Goal: Information Seeking & Learning: Check status

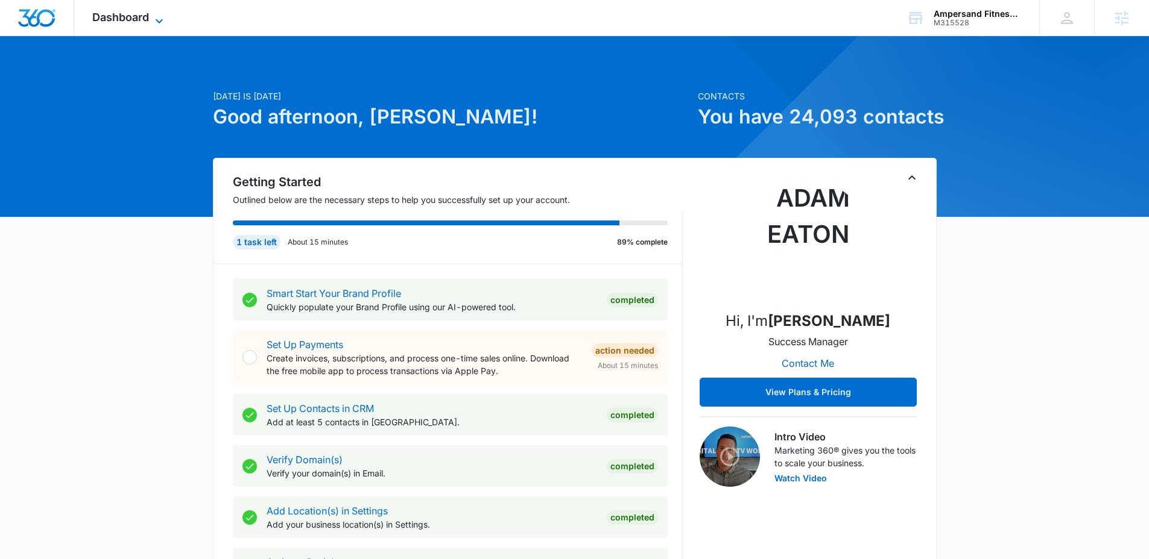
click at [163, 17] on icon at bounding box center [159, 21] width 14 height 14
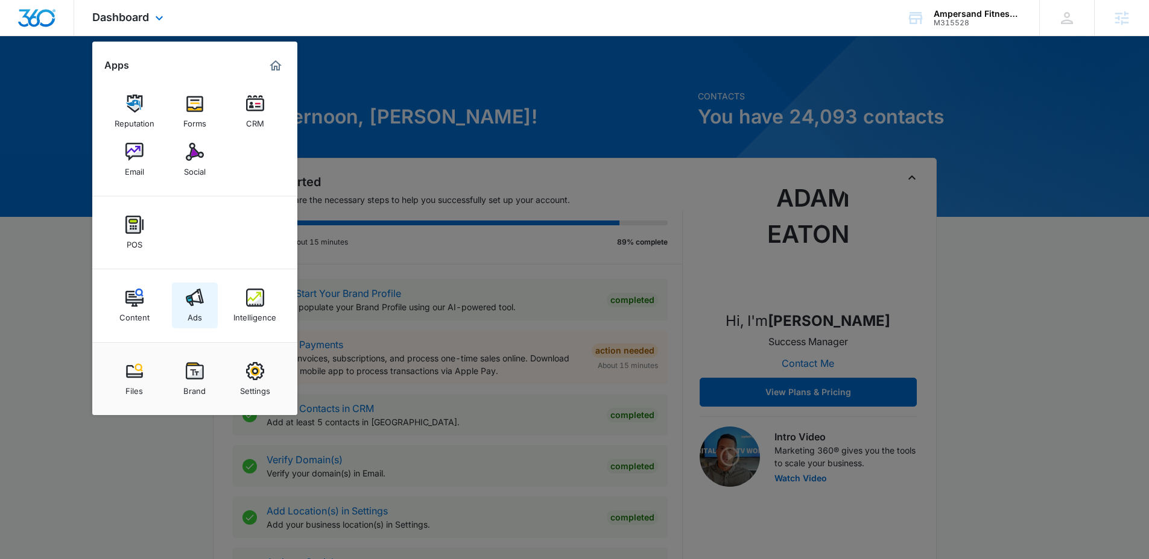
click at [196, 301] on img at bounding box center [195, 298] width 18 height 18
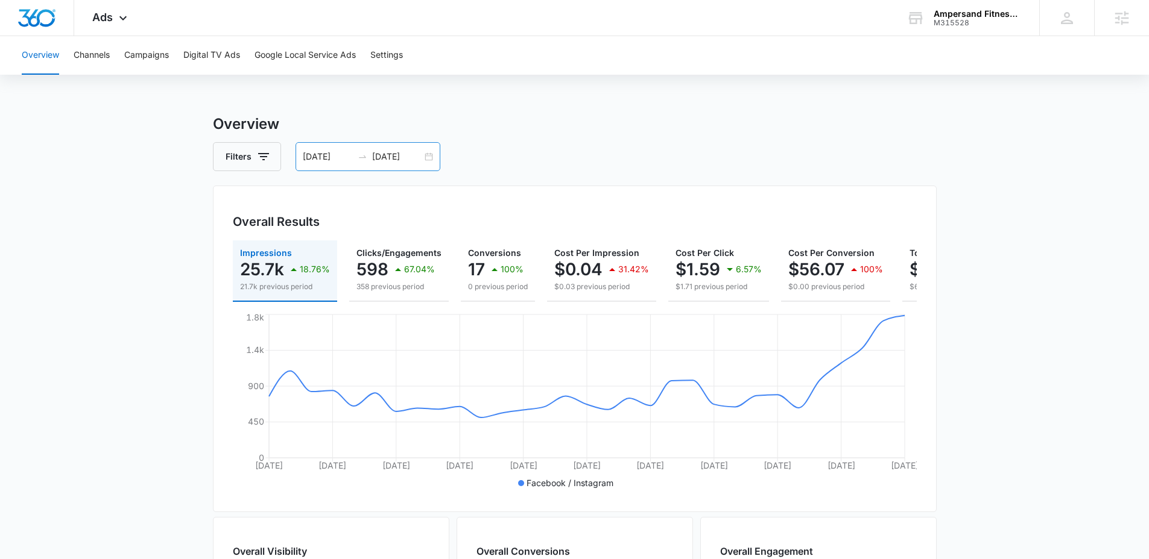
click at [351, 158] on input "09/02/2025" at bounding box center [328, 156] width 50 height 13
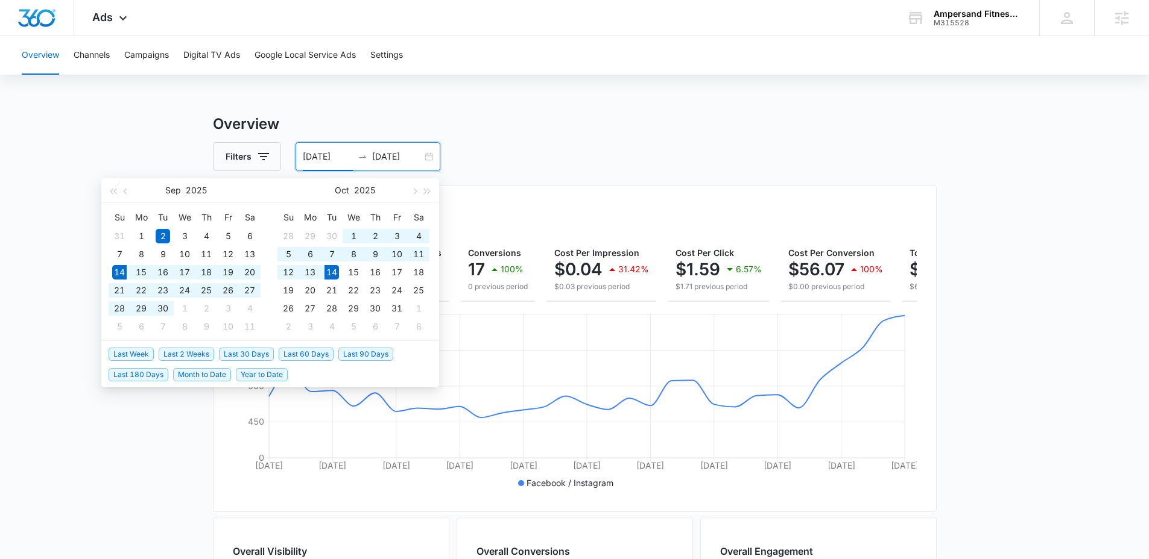
click at [254, 353] on span "Last 30 Days" at bounding box center [246, 354] width 55 height 13
type input "[DATE]"
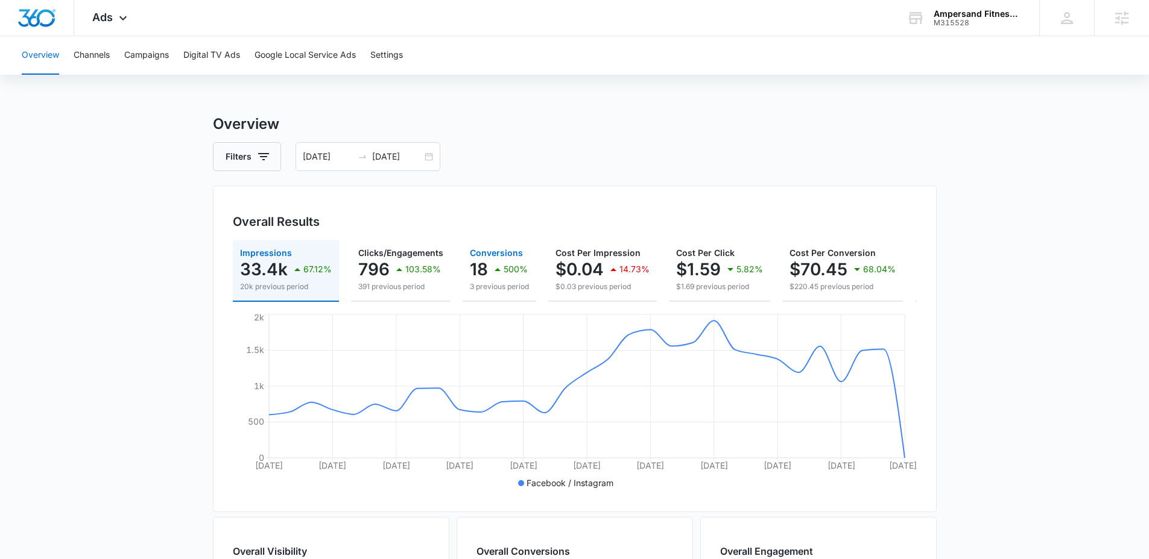
click at [493, 268] on icon "button" at bounding box center [497, 269] width 14 height 14
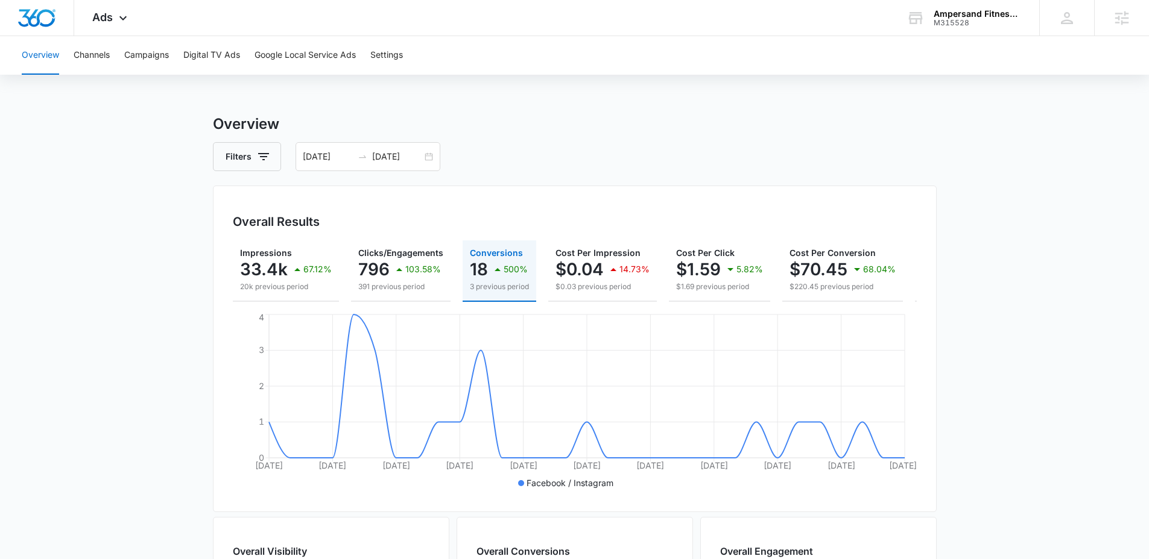
click at [157, 186] on main "Overview Filters 09/14/2025 10/14/2025 Overall Results Impressions 33.4k 67.12%…" at bounding box center [574, 546] width 1149 height 866
click at [151, 48] on button "Campaigns" at bounding box center [146, 55] width 45 height 39
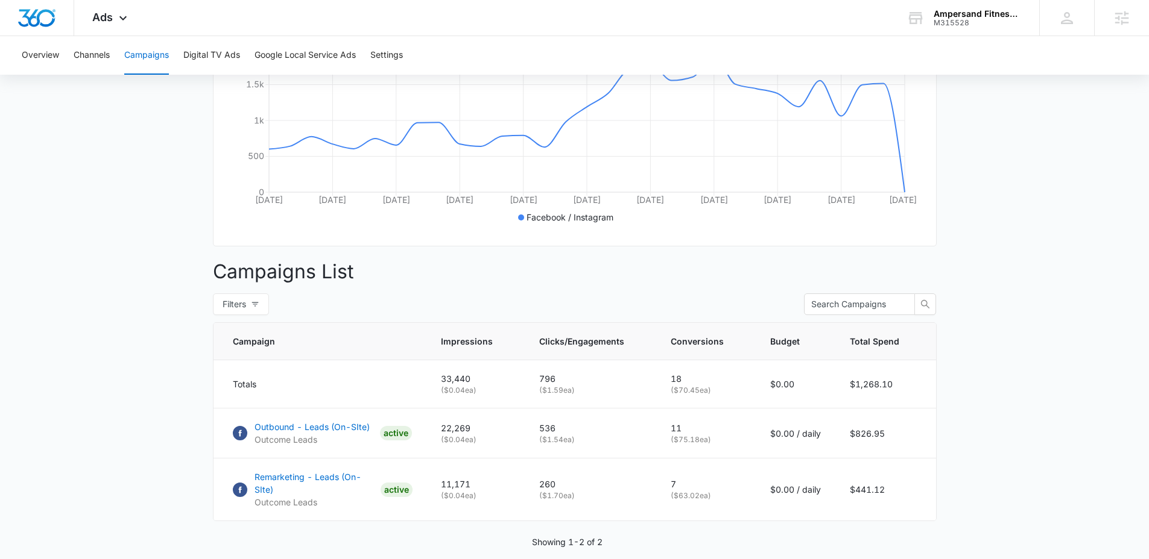
scroll to position [309, 0]
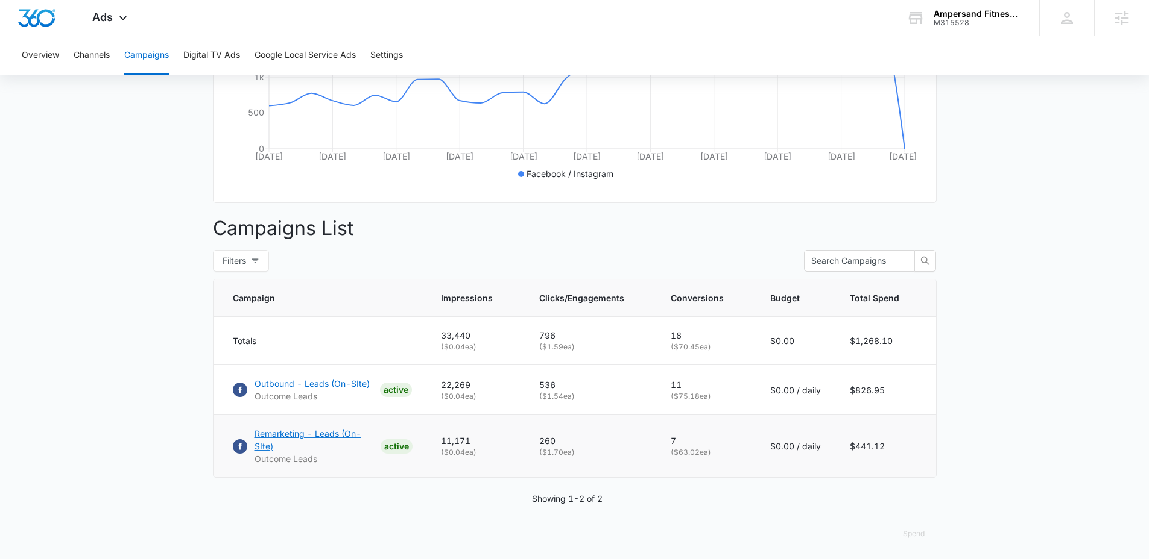
click at [298, 443] on p "Remarketing - Leads (On-SIte)" at bounding box center [314, 439] width 121 height 25
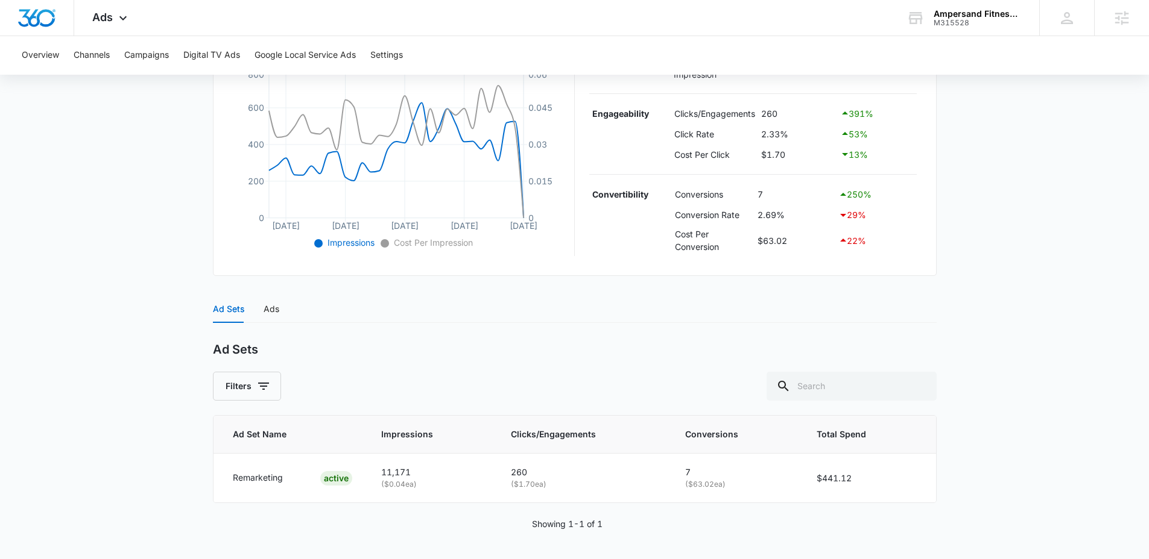
scroll to position [280, 0]
click at [270, 306] on div "Ads" at bounding box center [271, 308] width 16 height 13
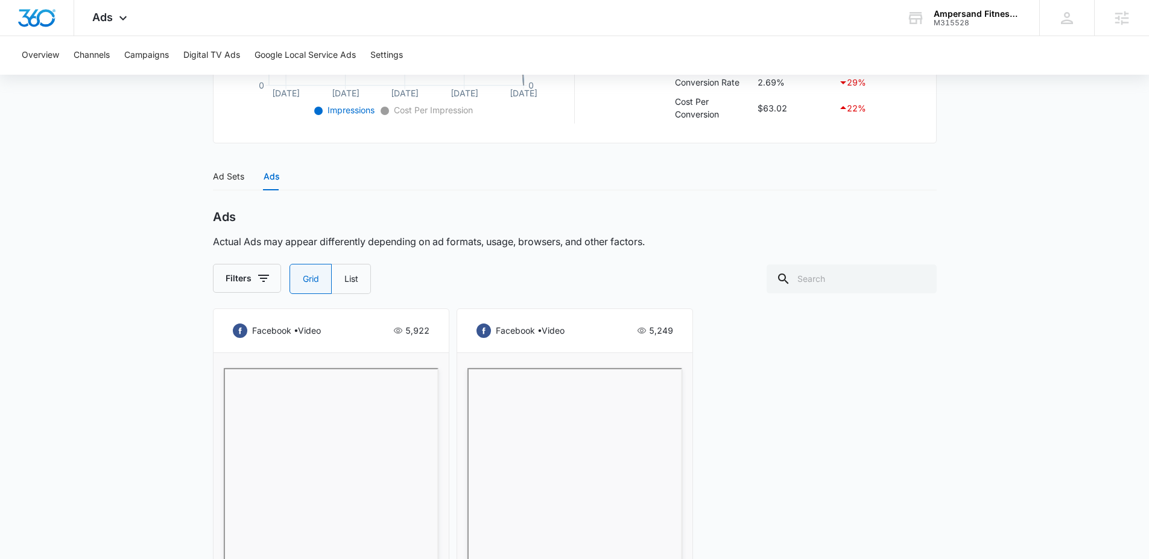
scroll to position [409, 0]
click at [239, 181] on div "Ad Sets" at bounding box center [228, 179] width 31 height 13
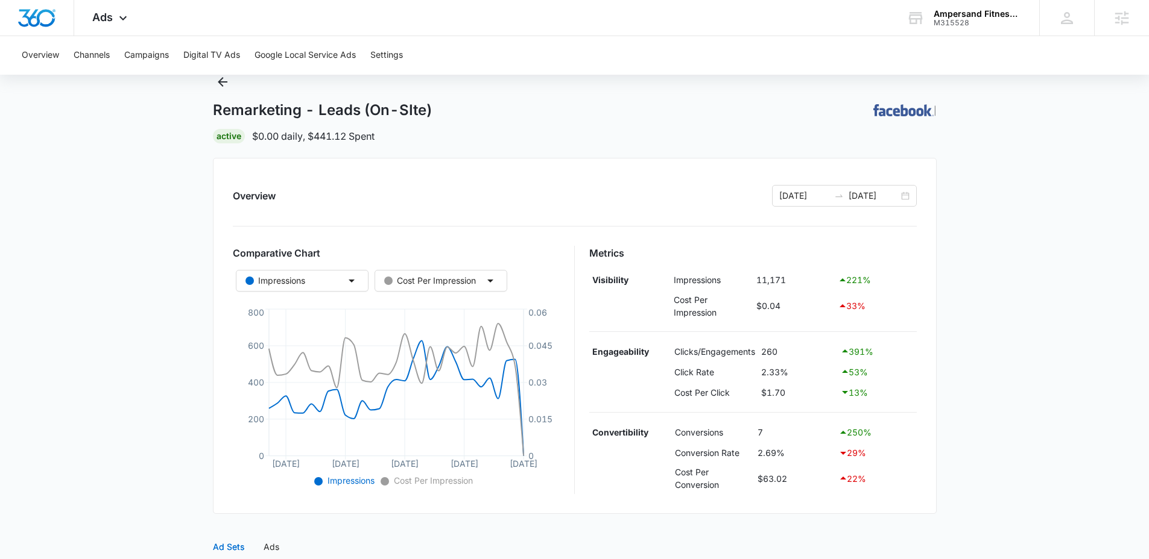
scroll to position [39, 0]
click at [222, 86] on icon "Back" at bounding box center [222, 84] width 14 height 14
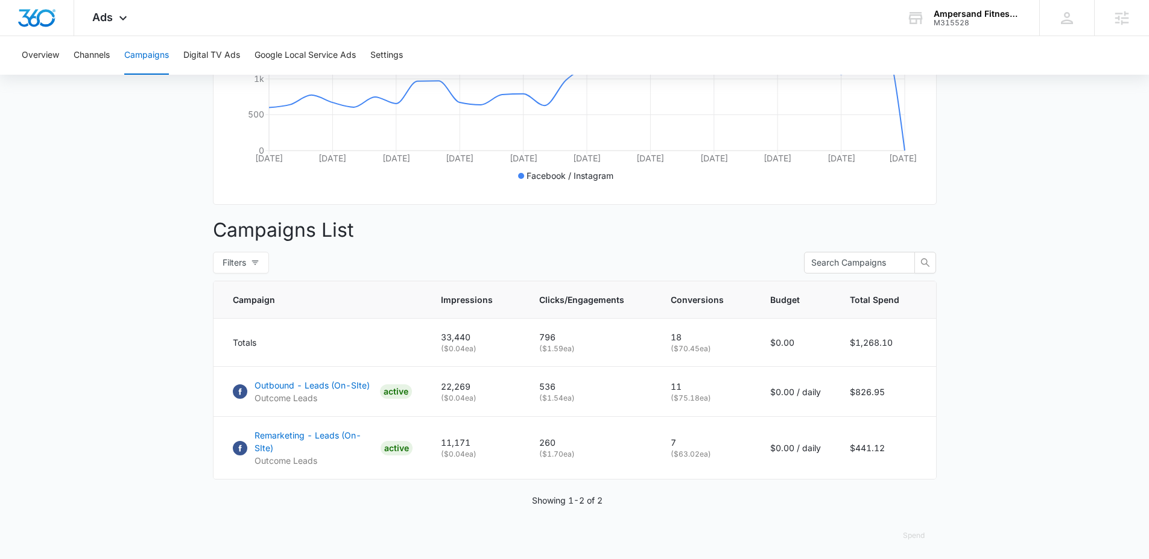
scroll to position [309, 0]
click at [304, 390] on p "Outbound - Leads (On-SIte)" at bounding box center [311, 383] width 115 height 13
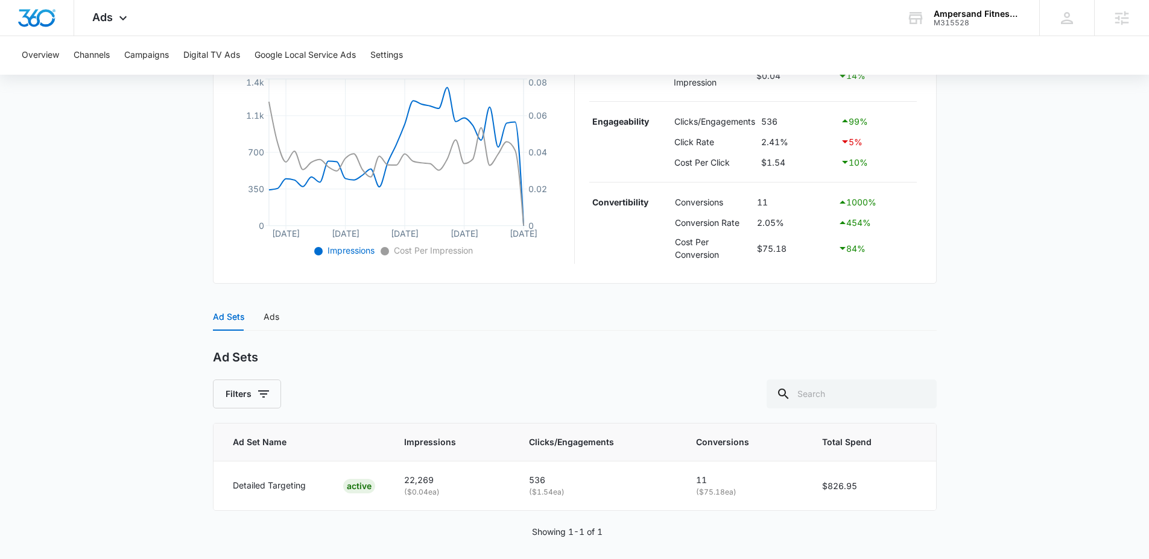
scroll to position [280, 0]
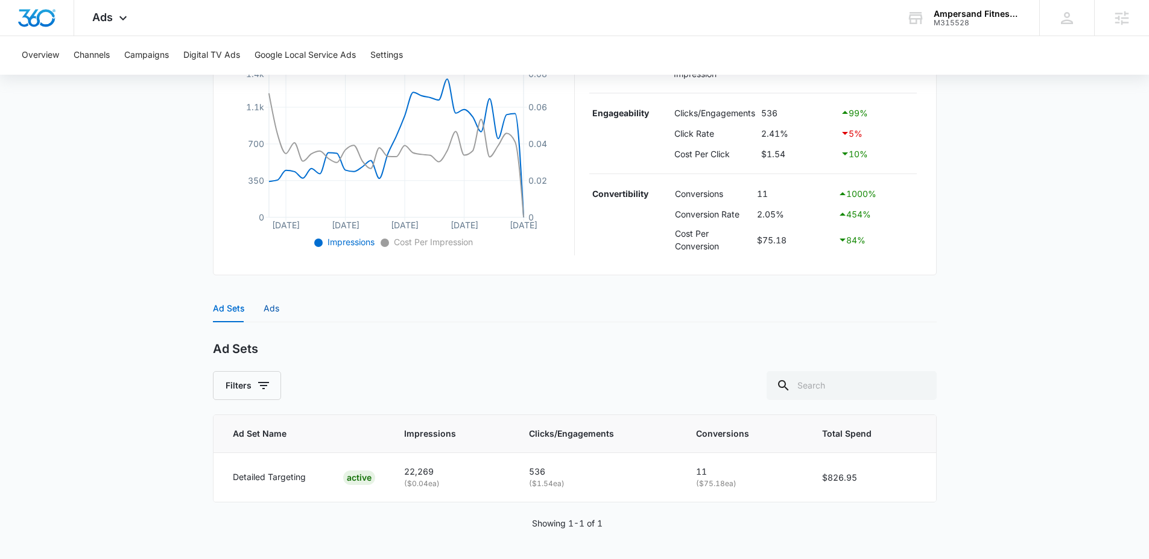
click at [270, 313] on div "Ads" at bounding box center [271, 308] width 16 height 13
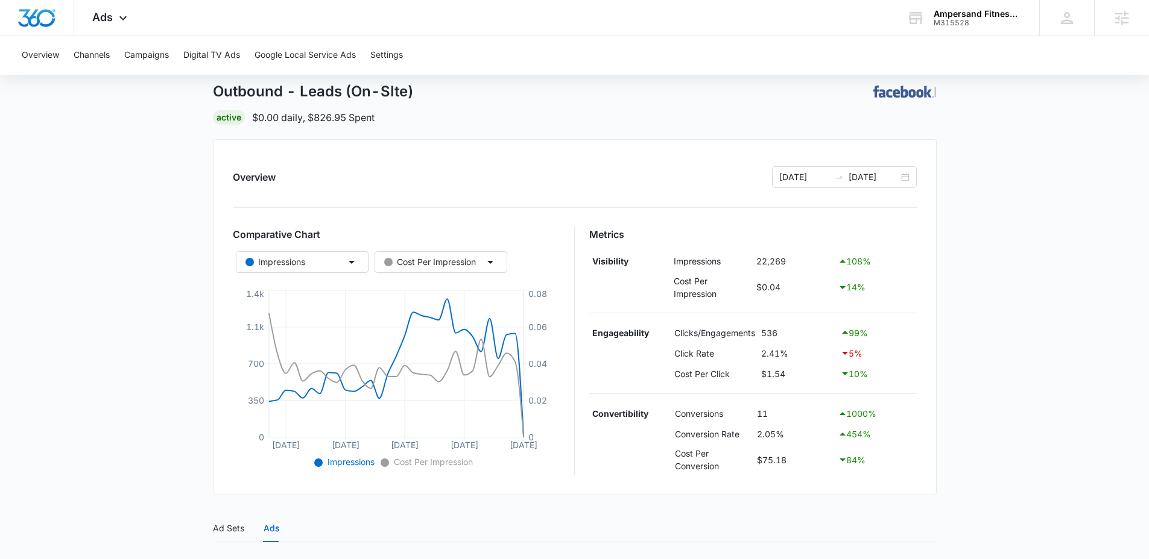
scroll to position [0, 0]
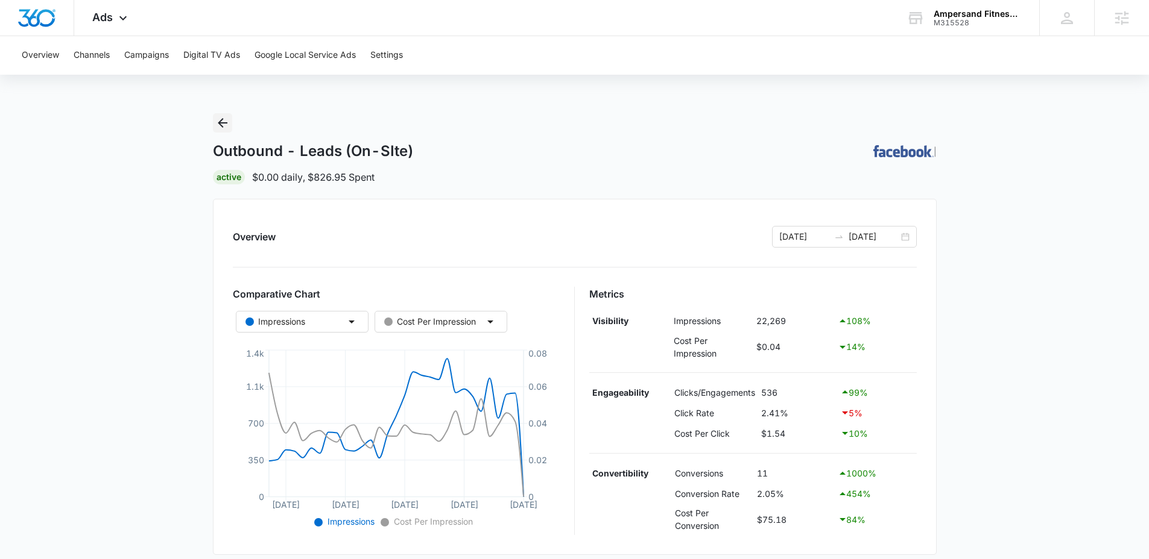
click at [219, 124] on icon "Back" at bounding box center [223, 123] width 10 height 10
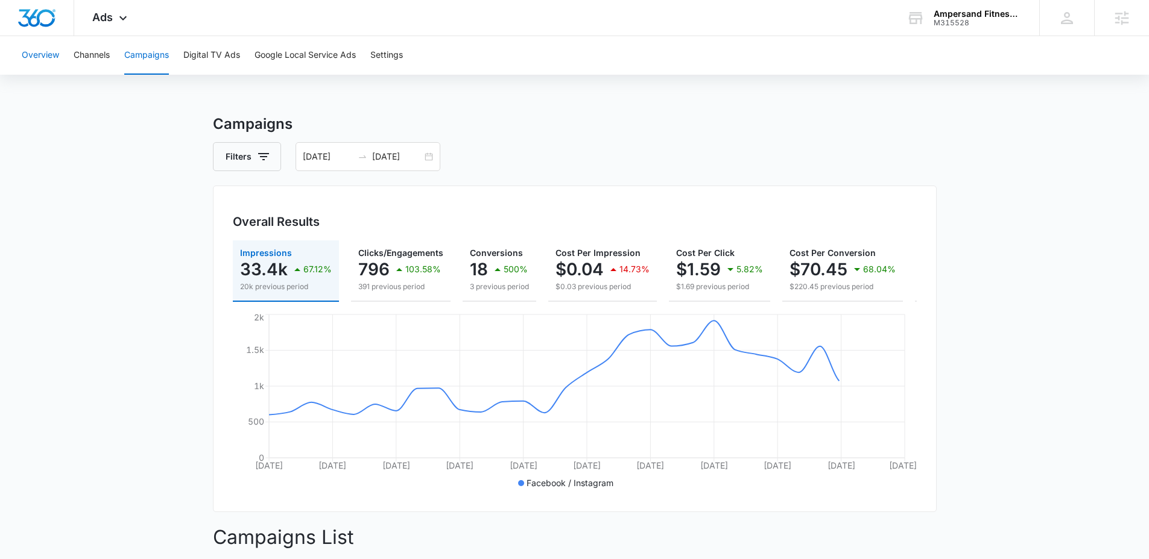
click at [54, 50] on button "Overview" at bounding box center [40, 55] width 37 height 39
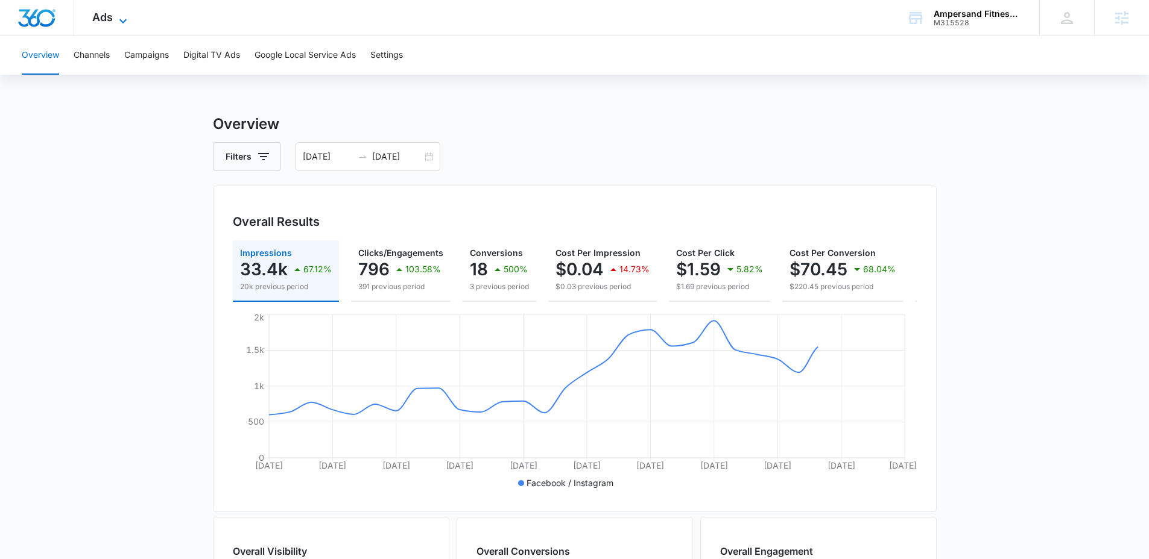
click at [100, 17] on span "Ads" at bounding box center [102, 17] width 20 height 13
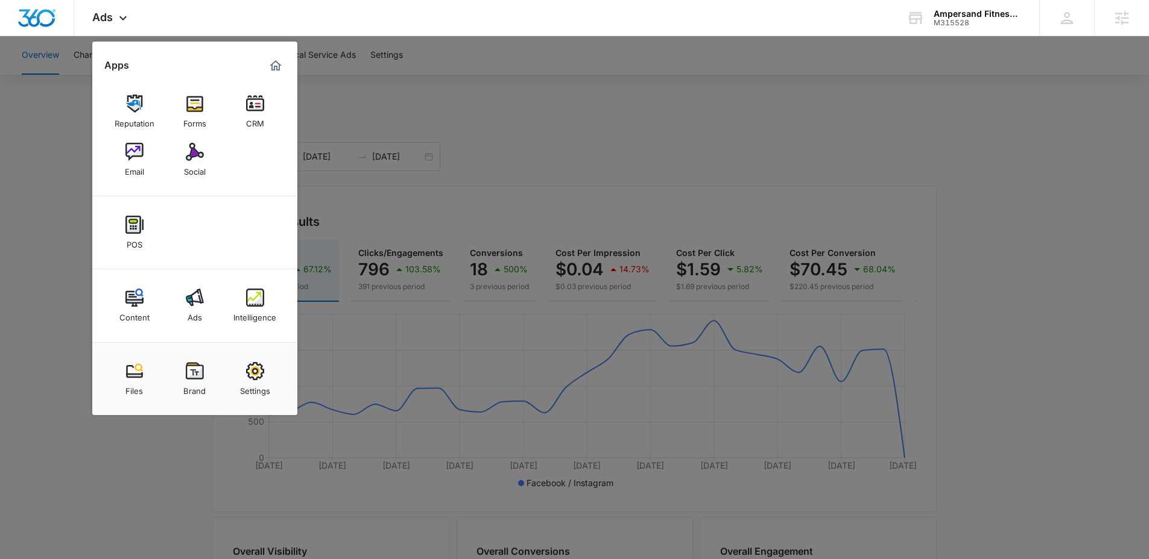
click at [68, 221] on div at bounding box center [574, 279] width 1149 height 559
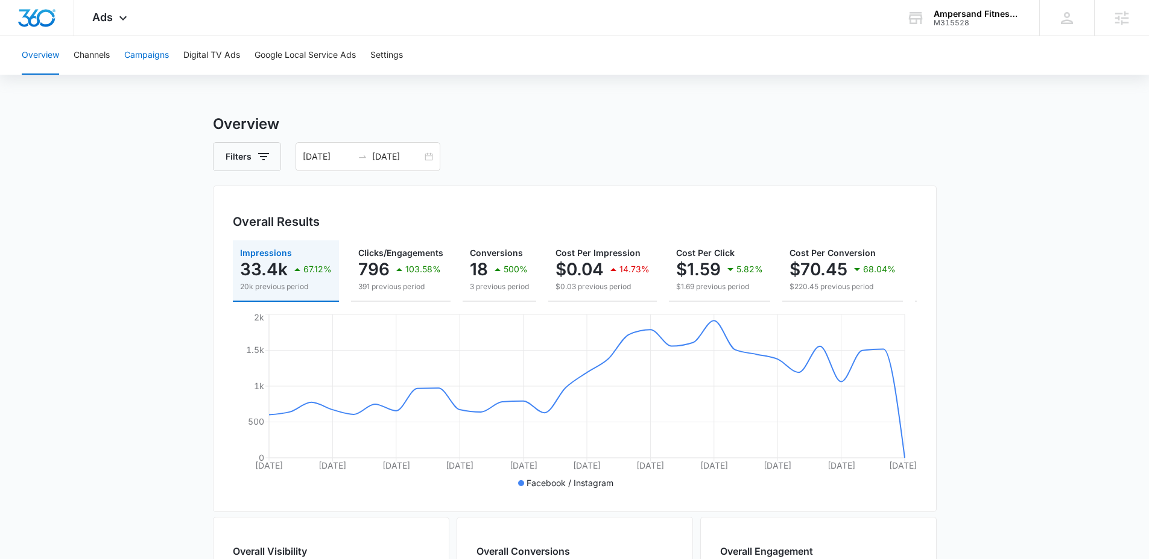
click at [156, 52] on button "Campaigns" at bounding box center [146, 55] width 45 height 39
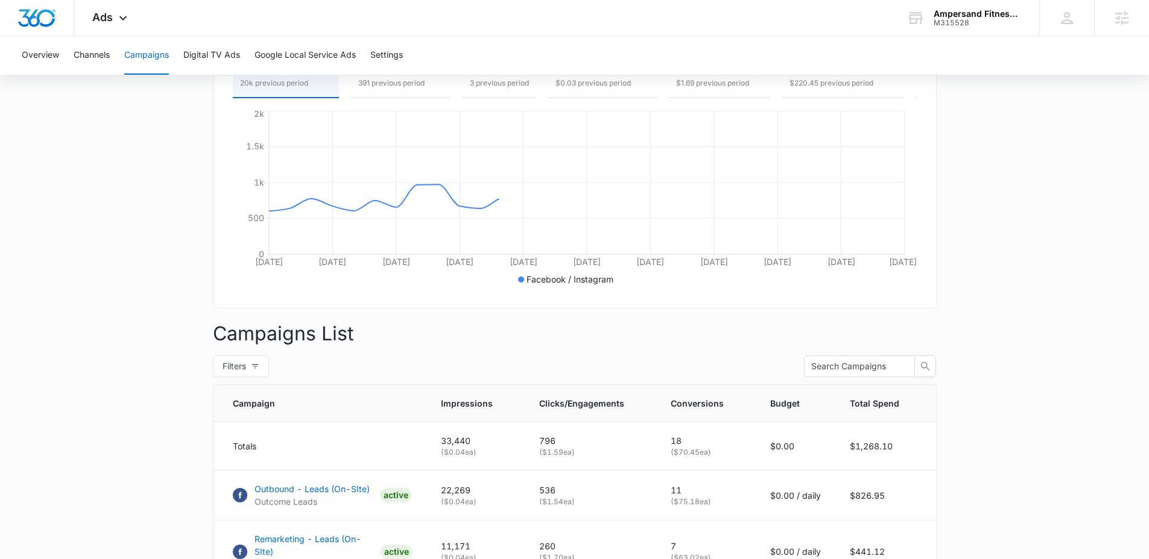
scroll to position [309, 0]
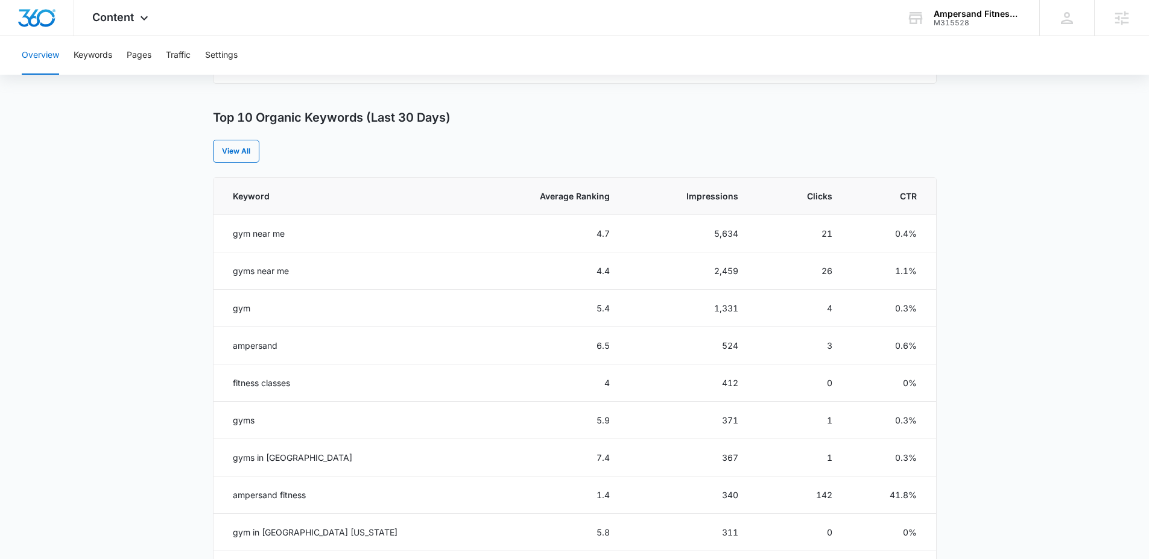
scroll to position [461, 0]
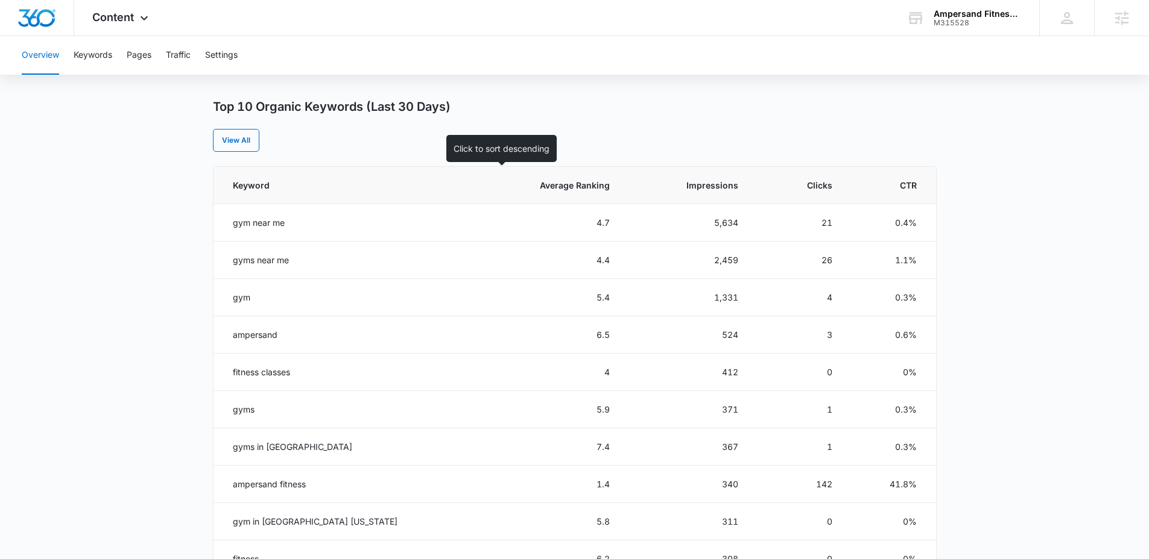
click at [555, 189] on span "Average Ranking" at bounding box center [557, 185] width 106 height 13
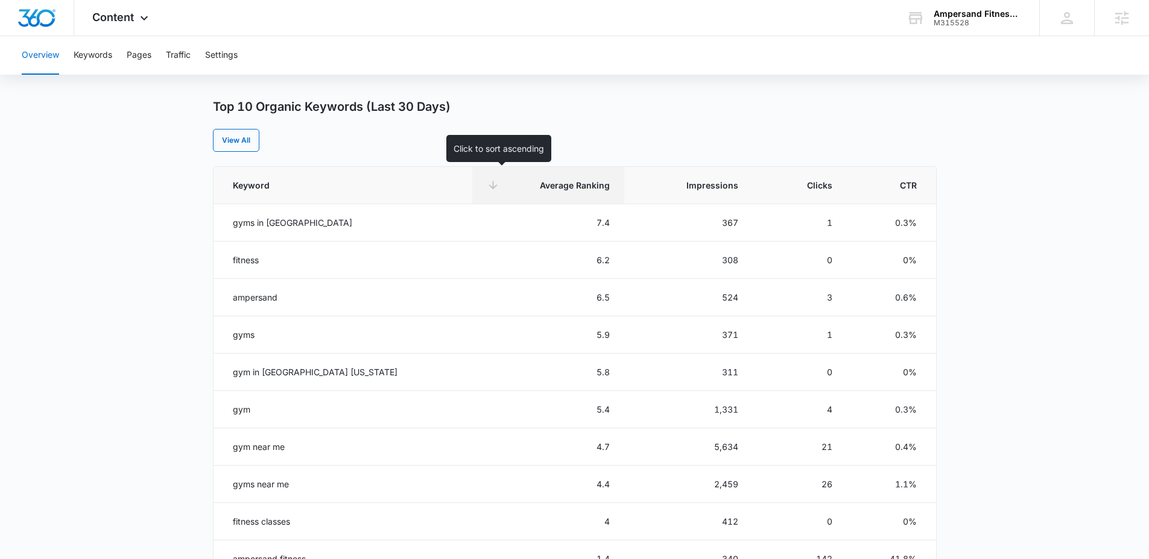
click at [555, 192] on th "Average Ranking" at bounding box center [548, 185] width 152 height 37
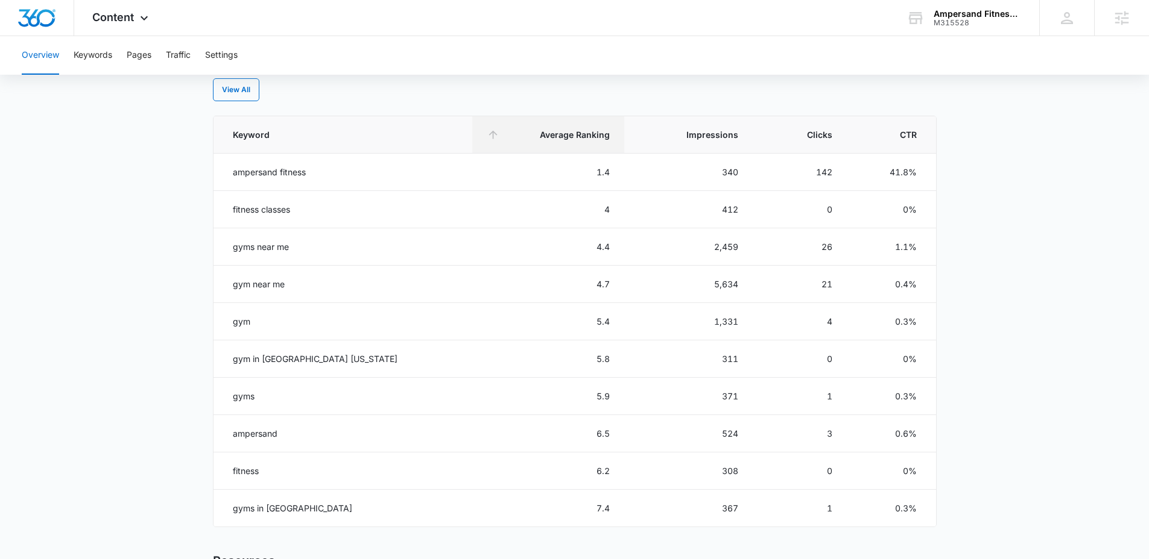
scroll to position [511, 0]
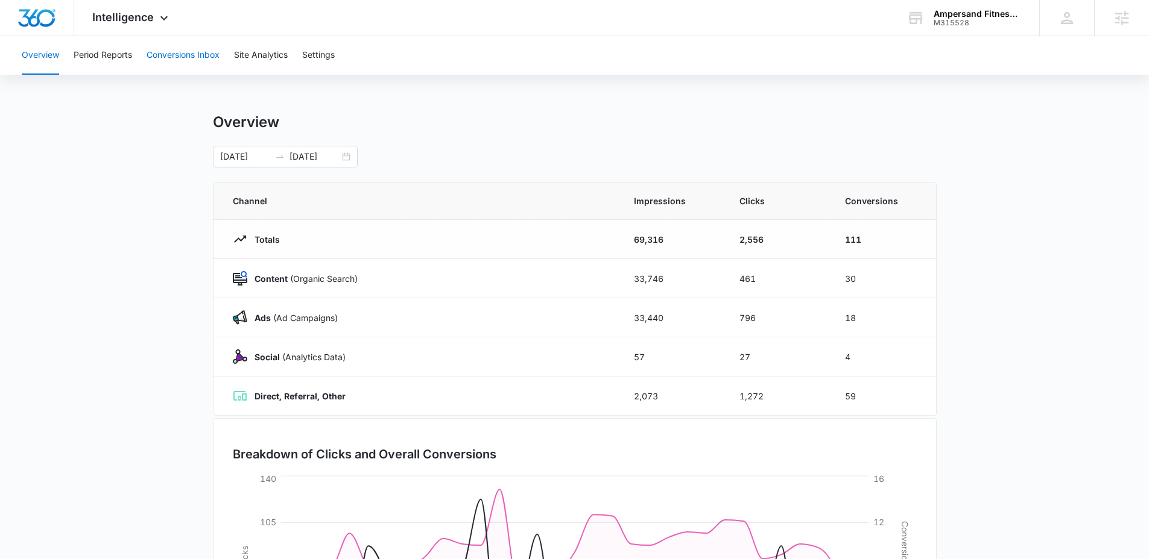
click at [197, 57] on button "Conversions Inbox" at bounding box center [183, 55] width 73 height 39
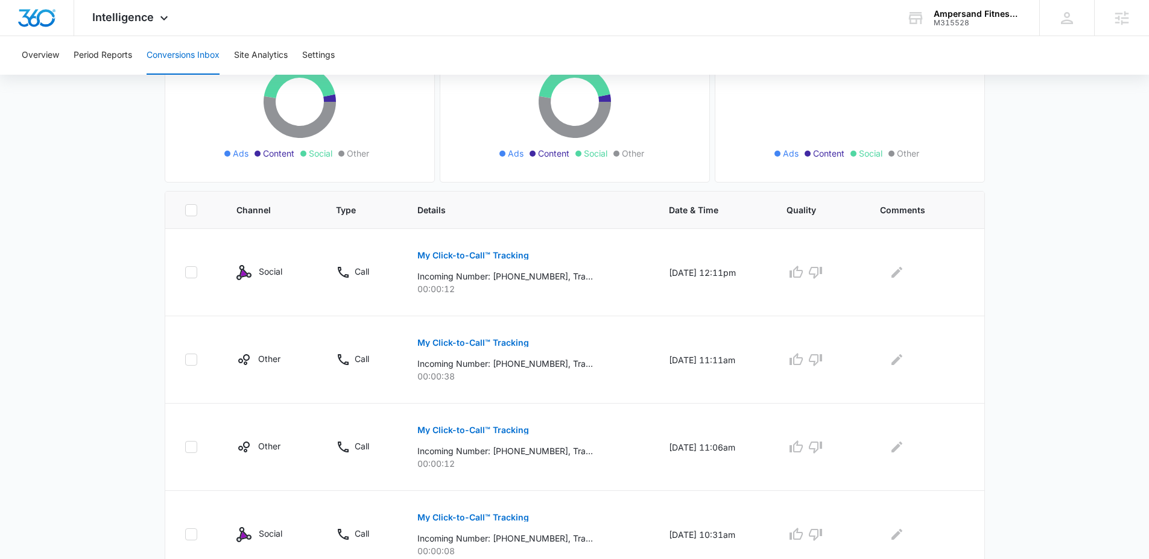
scroll to position [163, 0]
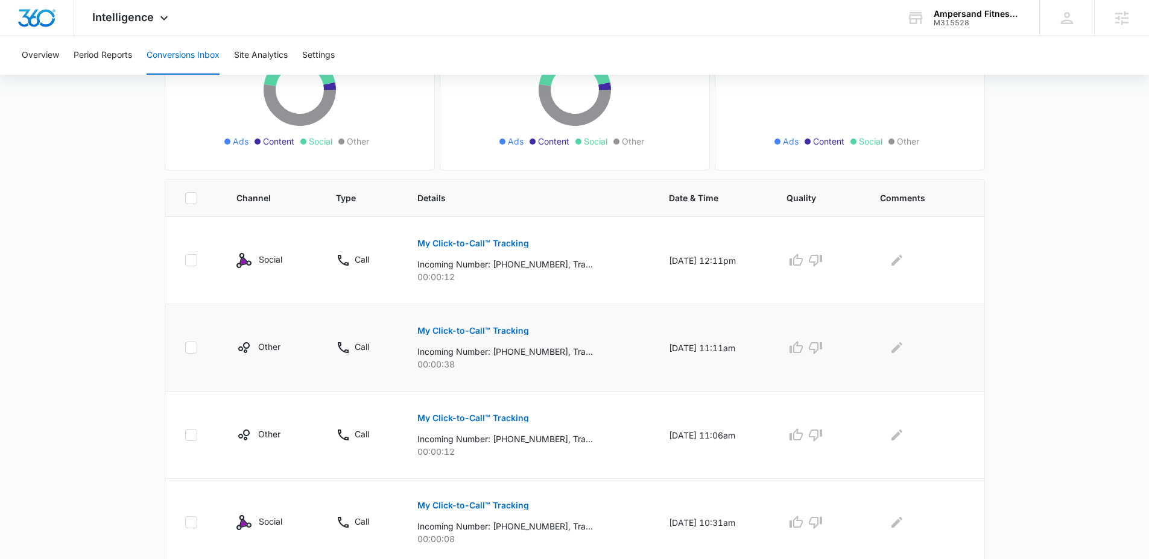
click at [446, 332] on p "My Click-to-Call™ Tracking" at bounding box center [473, 331] width 112 height 8
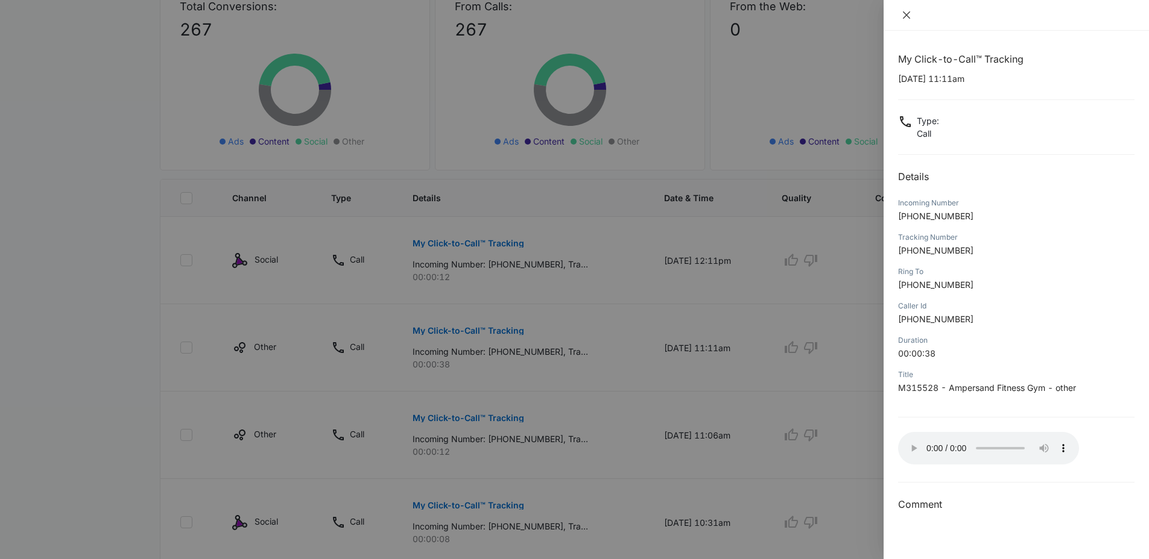
click at [908, 10] on icon "close" at bounding box center [906, 15] width 10 height 10
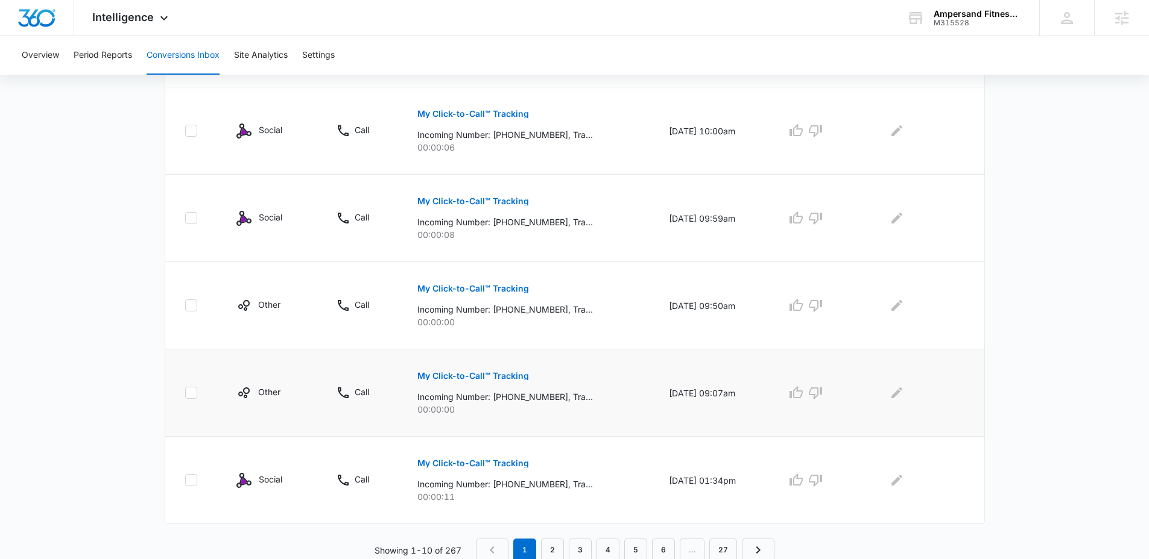
scroll to position [732, 0]
click at [546, 544] on link "2" at bounding box center [552, 548] width 23 height 23
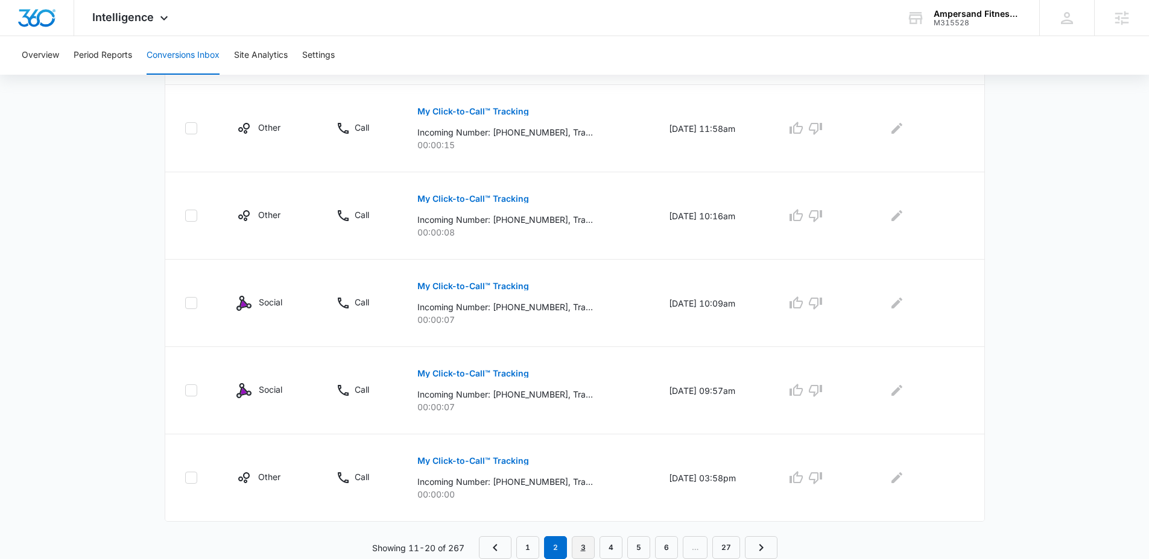
click at [579, 543] on link "3" at bounding box center [583, 548] width 23 height 23
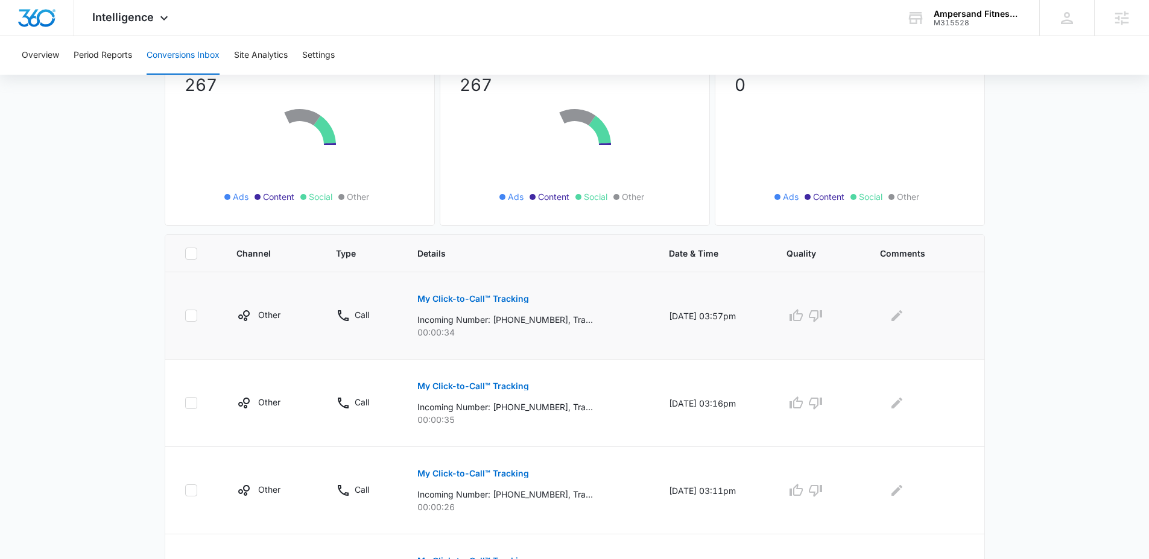
scroll to position [162, 0]
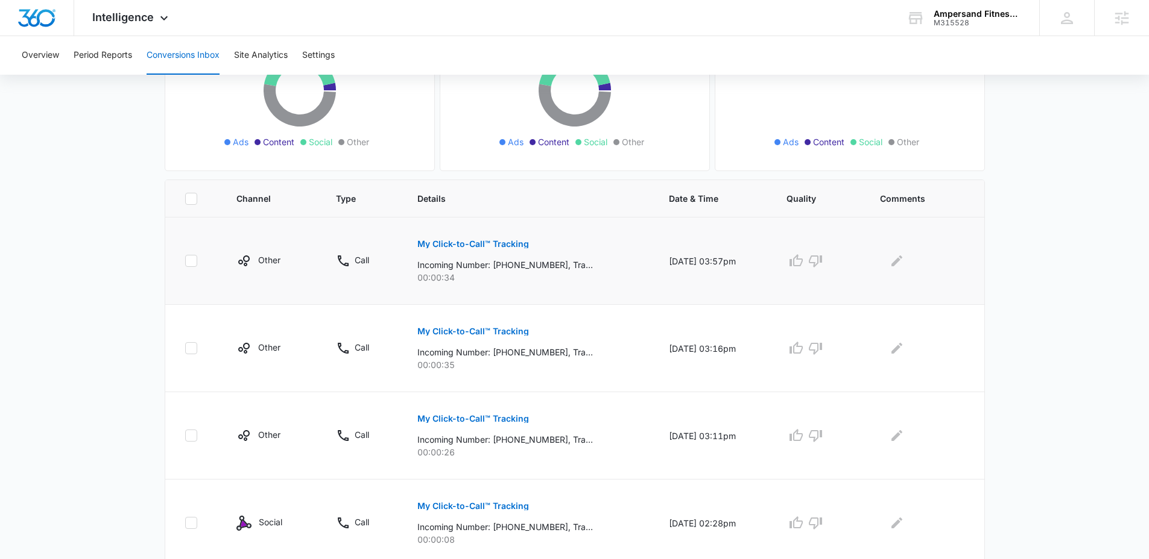
click at [502, 240] on p "My Click-to-Call™ Tracking" at bounding box center [473, 244] width 112 height 8
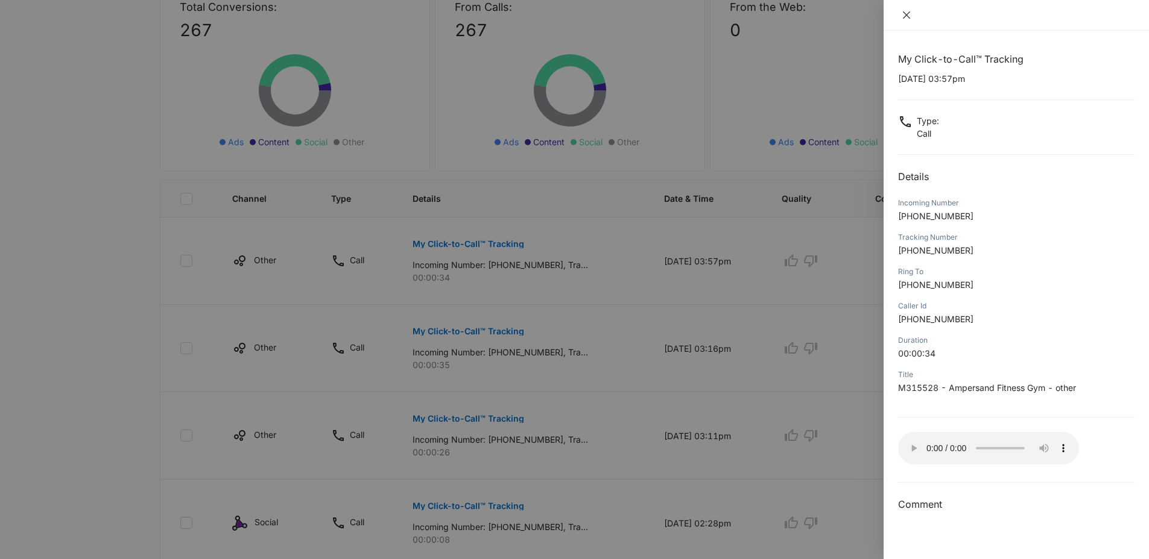
click at [905, 16] on icon "close" at bounding box center [906, 14] width 7 height 7
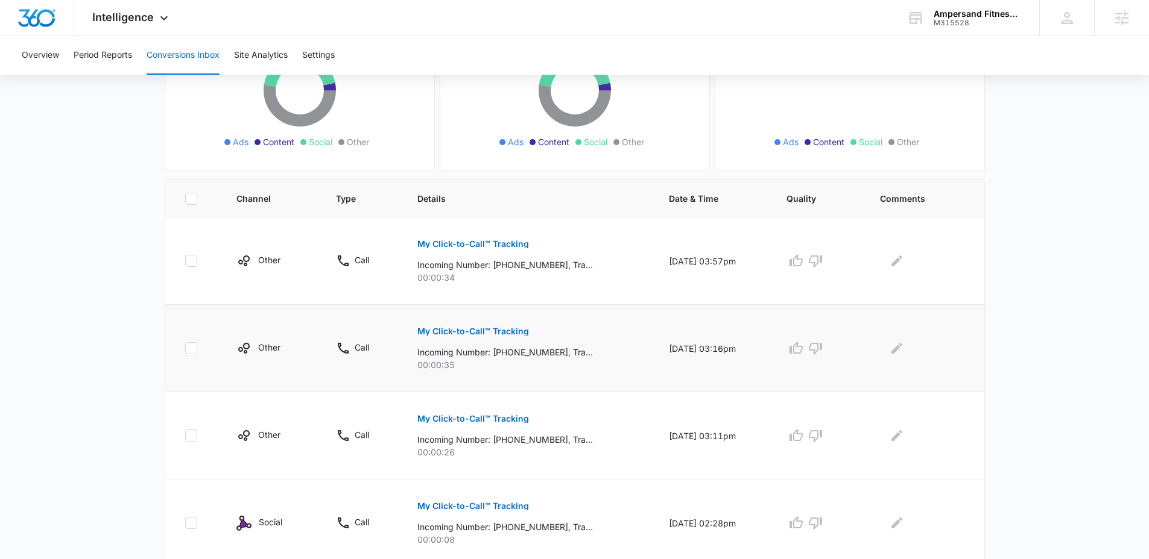
click at [491, 335] on p "My Click-to-Call™ Tracking" at bounding box center [473, 331] width 112 height 8
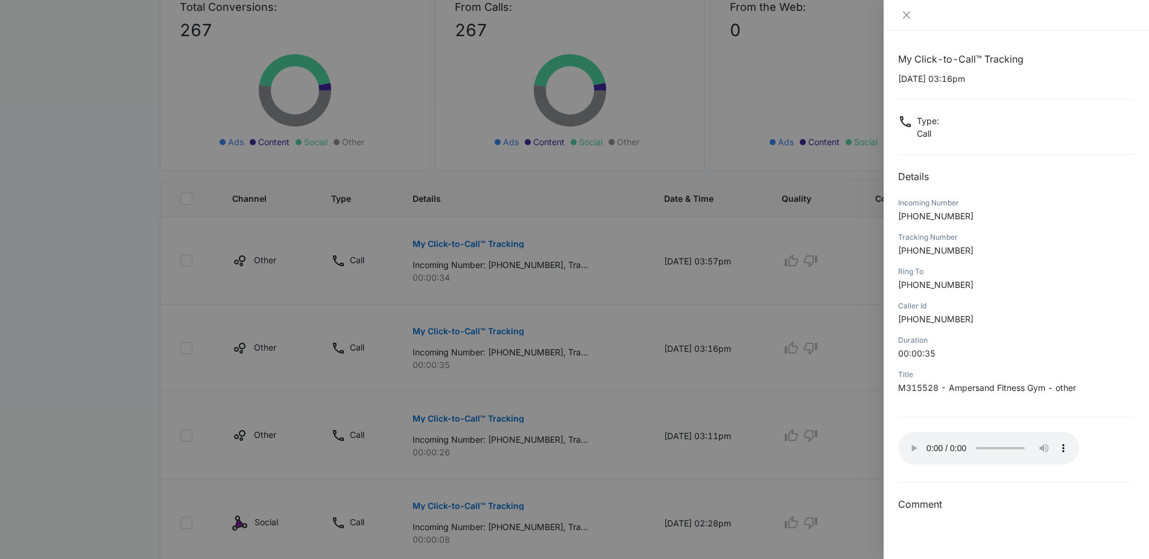
drag, startPoint x: 920, startPoint y: 37, endPoint x: 920, endPoint y: 30, distance: 7.2
click at [920, 36] on div "My Click-to-Call™ Tracking 10/10/2025 at 03:16pm Type : Call Details Incoming N…" at bounding box center [1015, 295] width 265 height 529
click at [907, 14] on icon "close" at bounding box center [906, 14] width 7 height 7
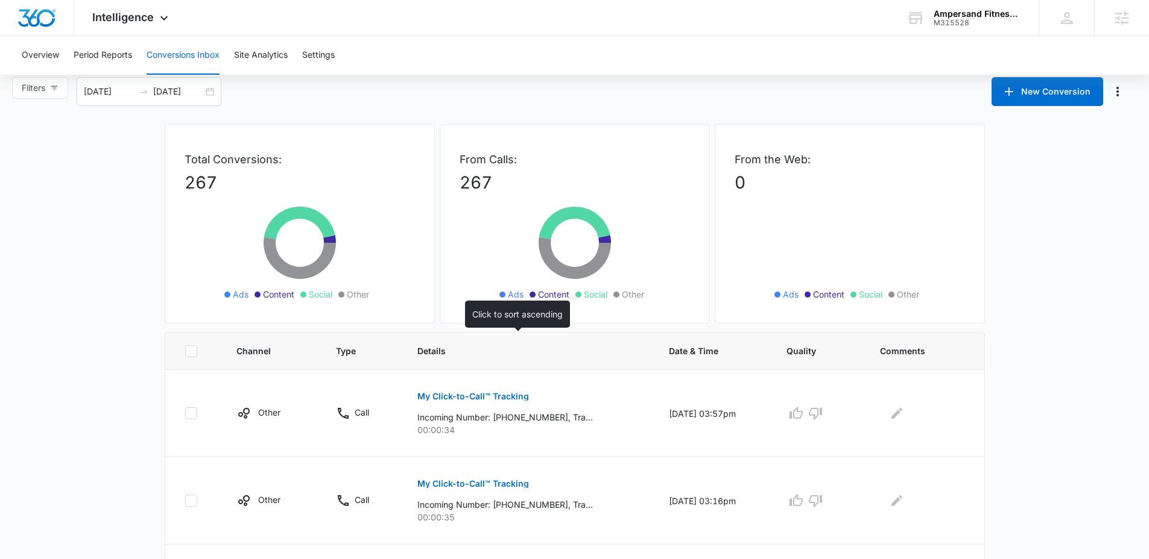
scroll to position [0, 0]
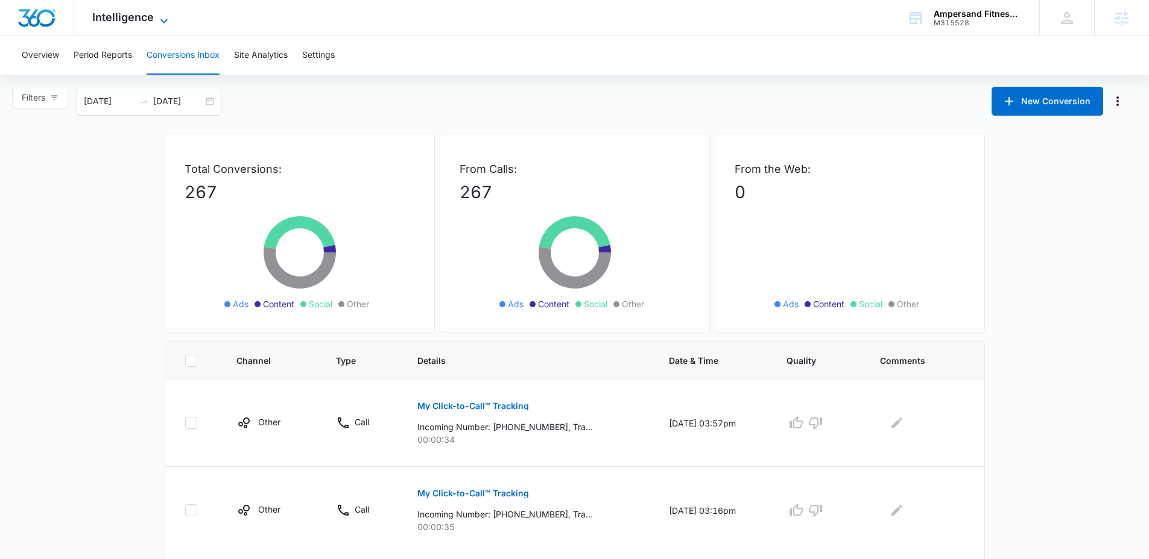
click at [166, 14] on icon at bounding box center [164, 21] width 14 height 14
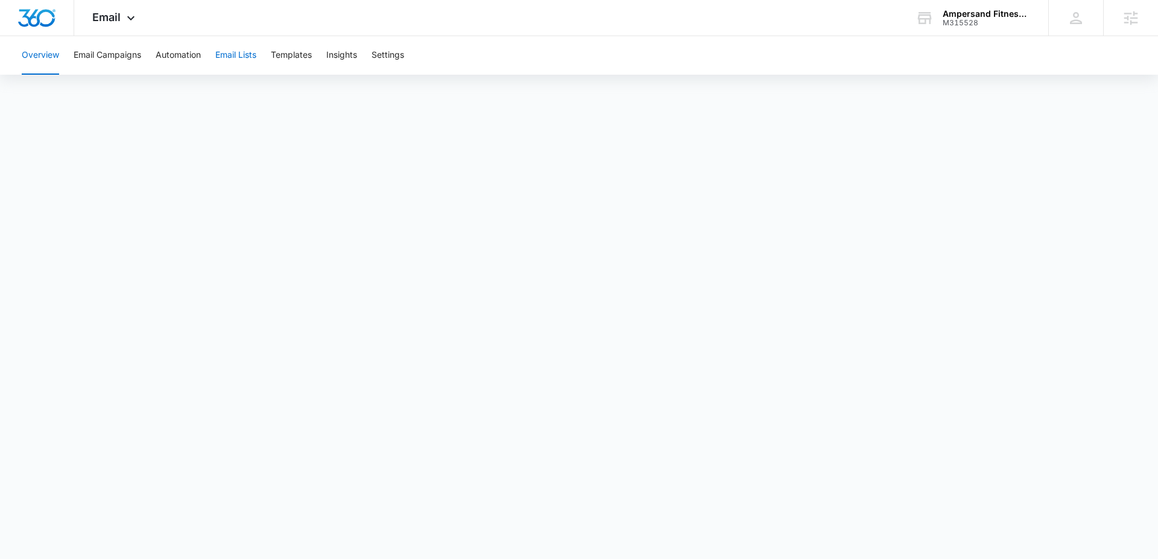
click at [233, 56] on button "Email Lists" at bounding box center [235, 55] width 41 height 39
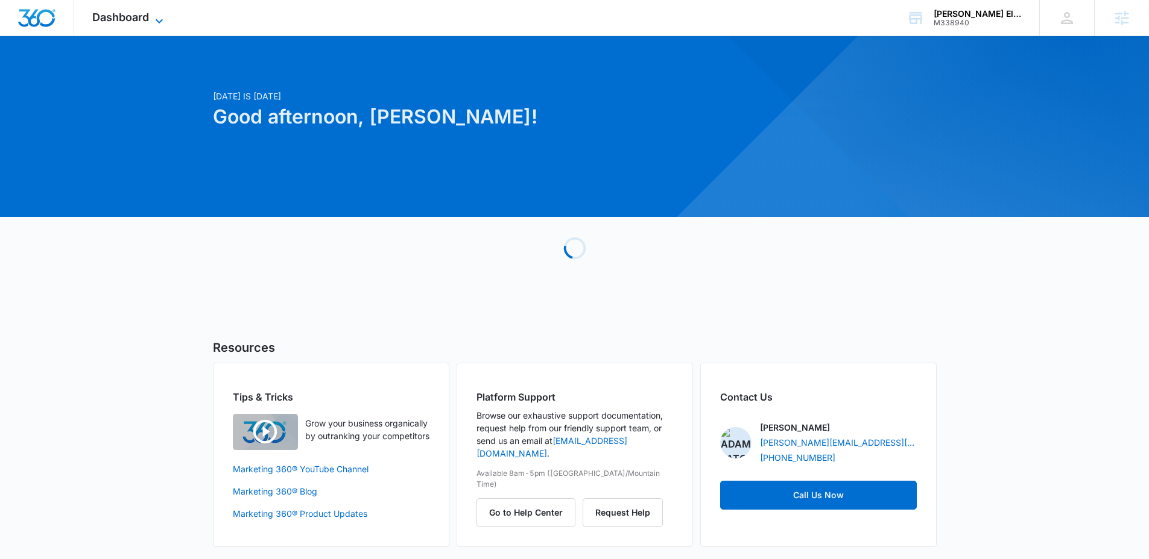
click at [160, 19] on icon at bounding box center [159, 21] width 14 height 14
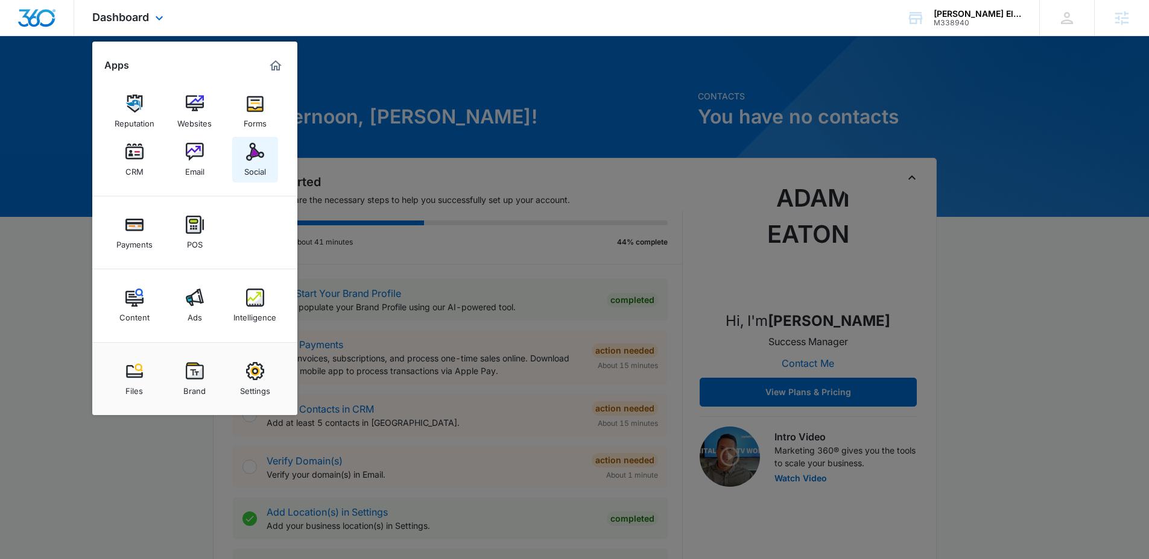
click at [251, 144] on img at bounding box center [255, 152] width 18 height 18
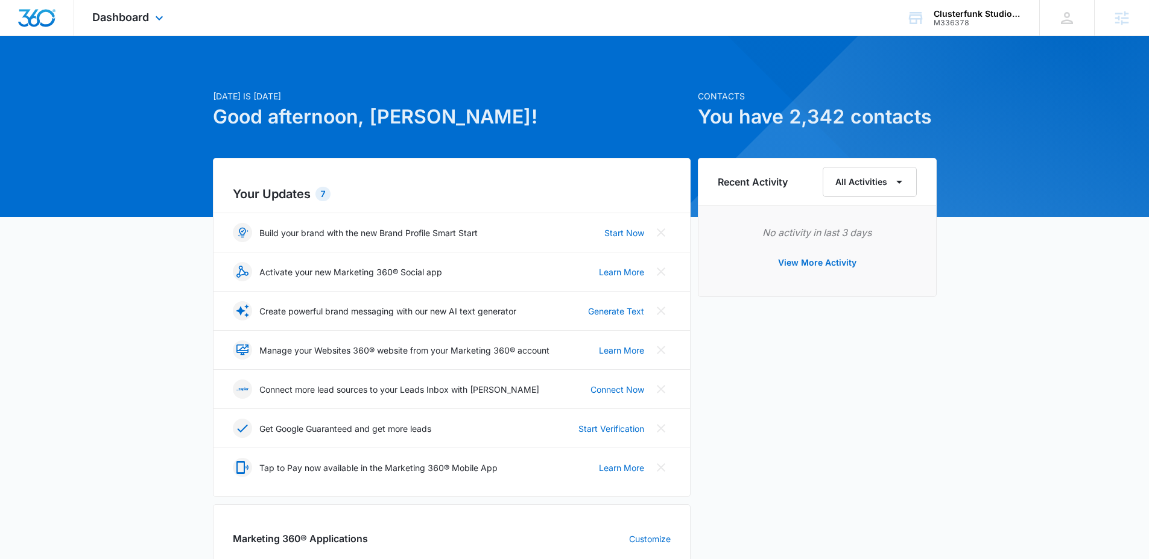
click at [162, 27] on div "Dashboard Apps Reputation CRM Email Social Payments POS Content Ads Intelligenc…" at bounding box center [129, 18] width 110 height 36
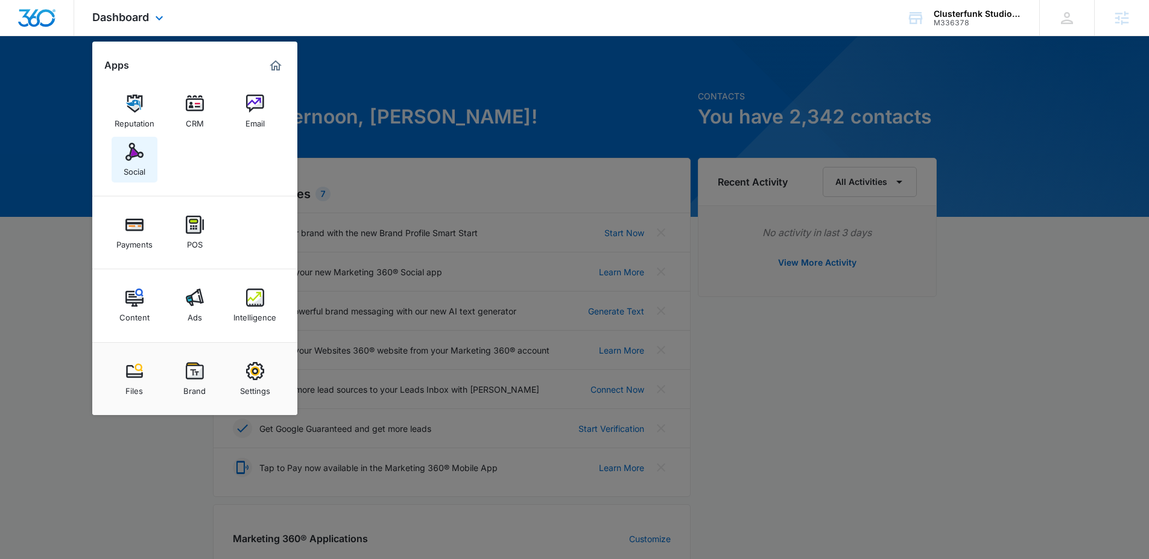
click at [139, 159] on img at bounding box center [134, 152] width 18 height 18
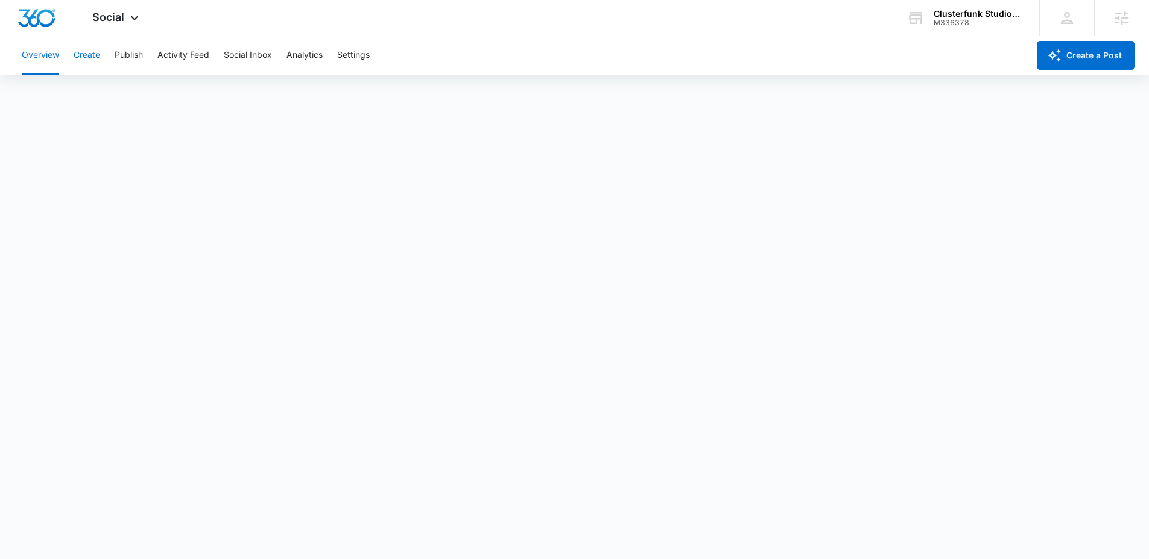
click at [90, 57] on button "Create" at bounding box center [87, 55] width 27 height 39
click at [45, 56] on button "Overview" at bounding box center [40, 55] width 37 height 39
click at [341, 54] on button "Settings" at bounding box center [353, 55] width 33 height 39
click at [129, 24] on icon at bounding box center [134, 21] width 14 height 14
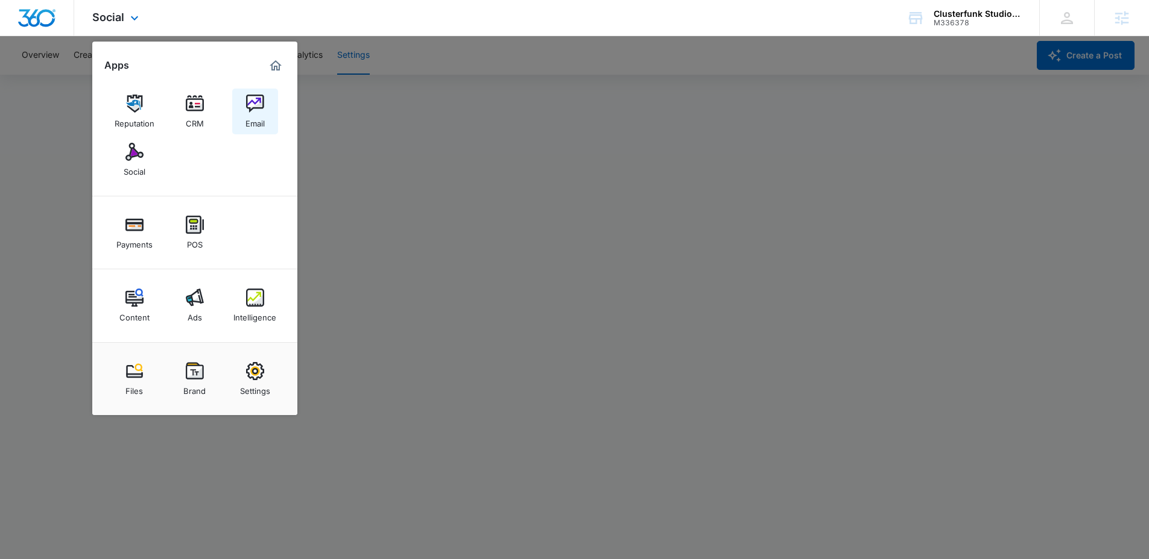
click at [246, 106] on img at bounding box center [255, 104] width 18 height 18
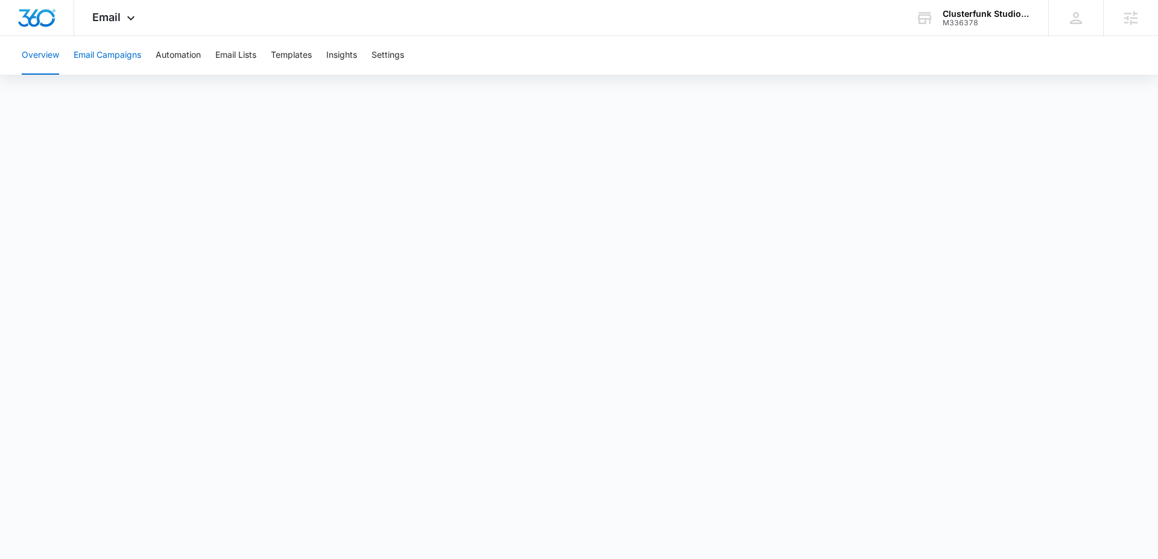
click at [124, 61] on button "Email Campaigns" at bounding box center [108, 55] width 68 height 39
click at [278, 56] on button "Templates" at bounding box center [291, 55] width 41 height 39
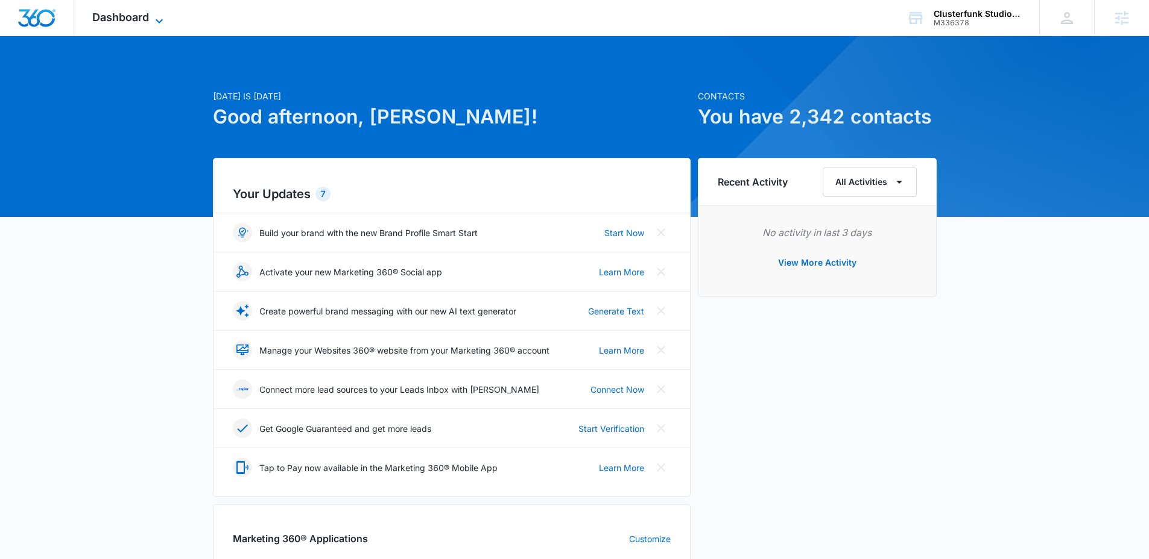
click at [146, 13] on span "Dashboard" at bounding box center [120, 17] width 57 height 13
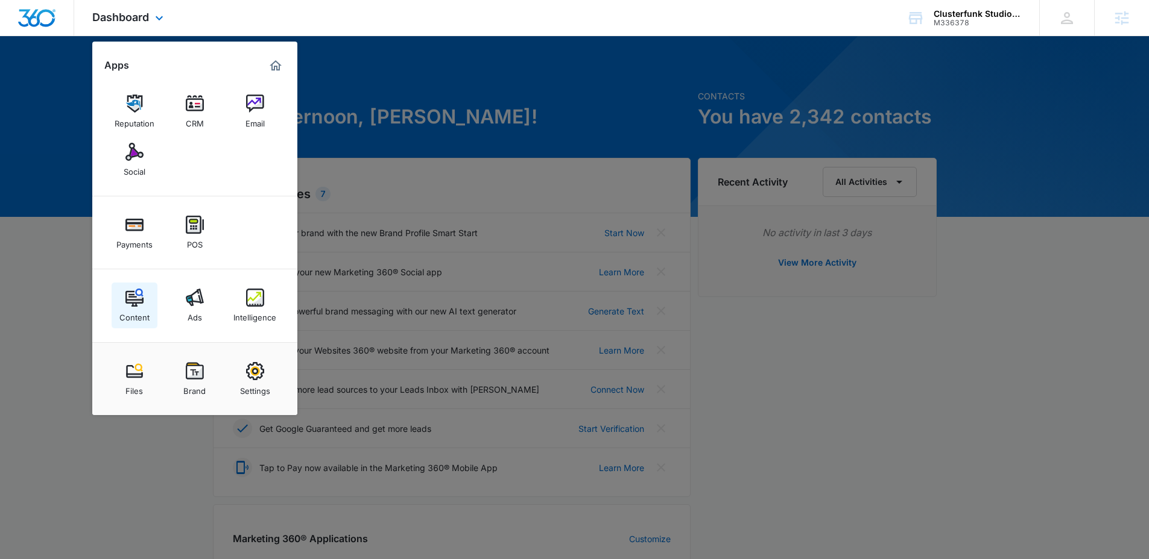
click at [150, 309] on link "Content" at bounding box center [135, 306] width 46 height 46
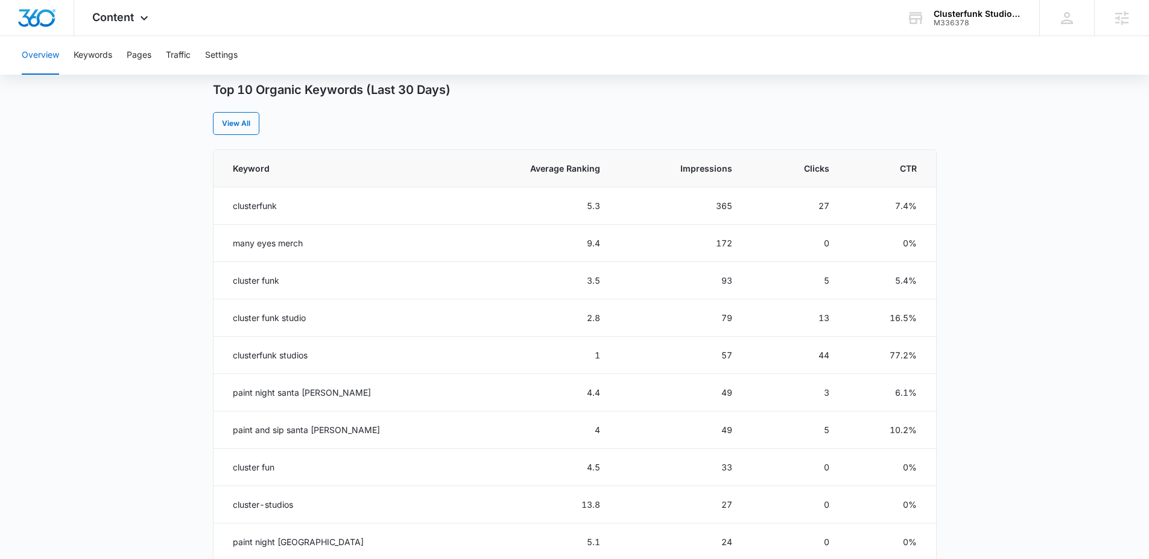
scroll to position [478, 0]
click at [257, 242] on td "many eyes merch" at bounding box center [335, 242] width 244 height 37
copy td "many eyes merch"
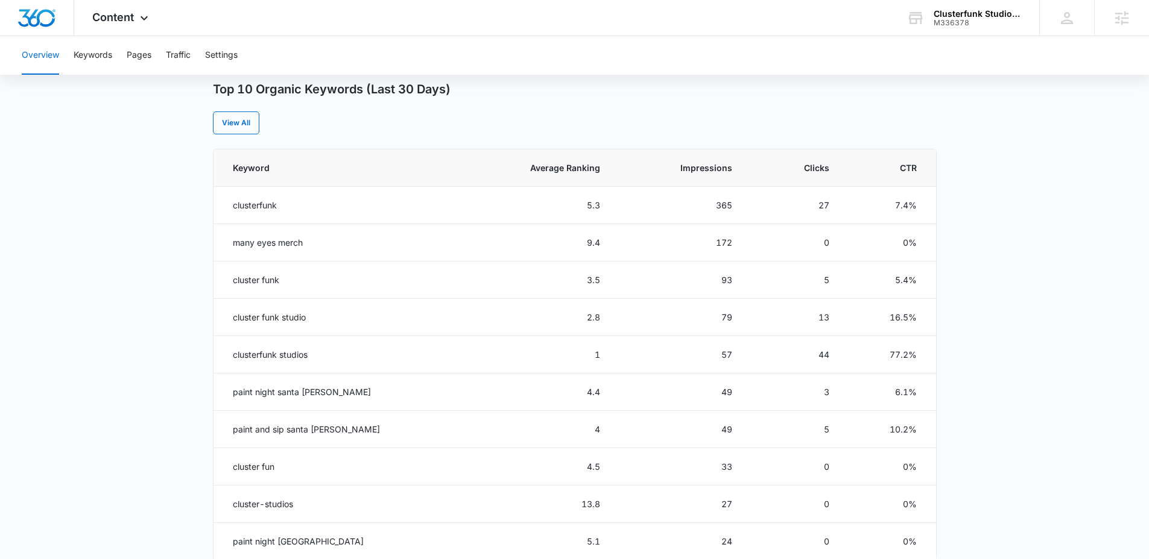
click at [94, 220] on main "Overview Overall Organic Performance (Last 30 Days) Compared to: Aug 15, 2025 -…" at bounding box center [574, 219] width 1149 height 1168
click at [509, 171] on span "Average Ranking" at bounding box center [544, 168] width 110 height 13
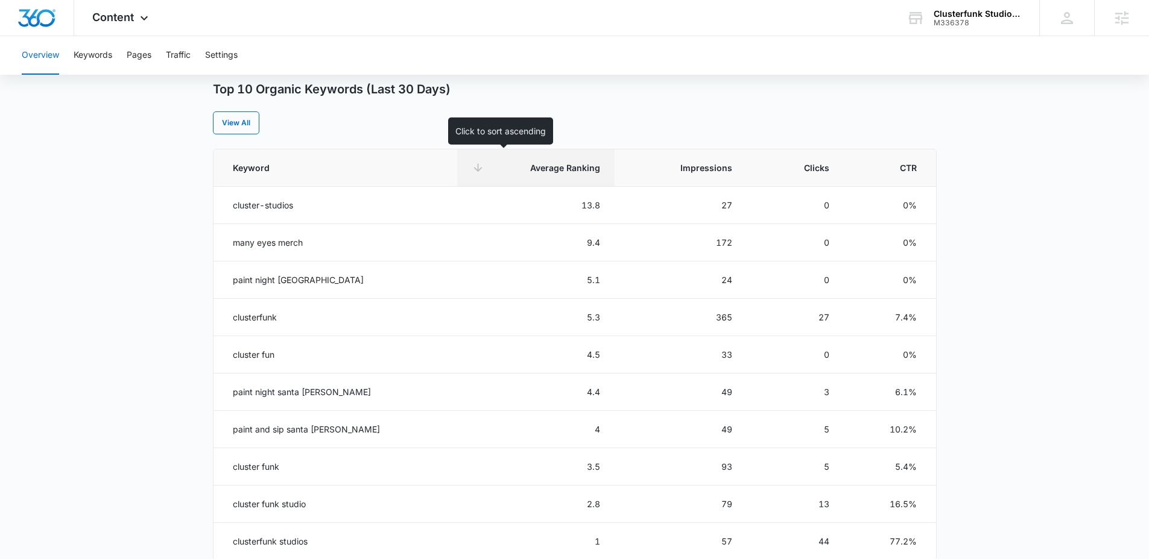
click at [509, 171] on span "Average Ranking" at bounding box center [544, 168] width 110 height 13
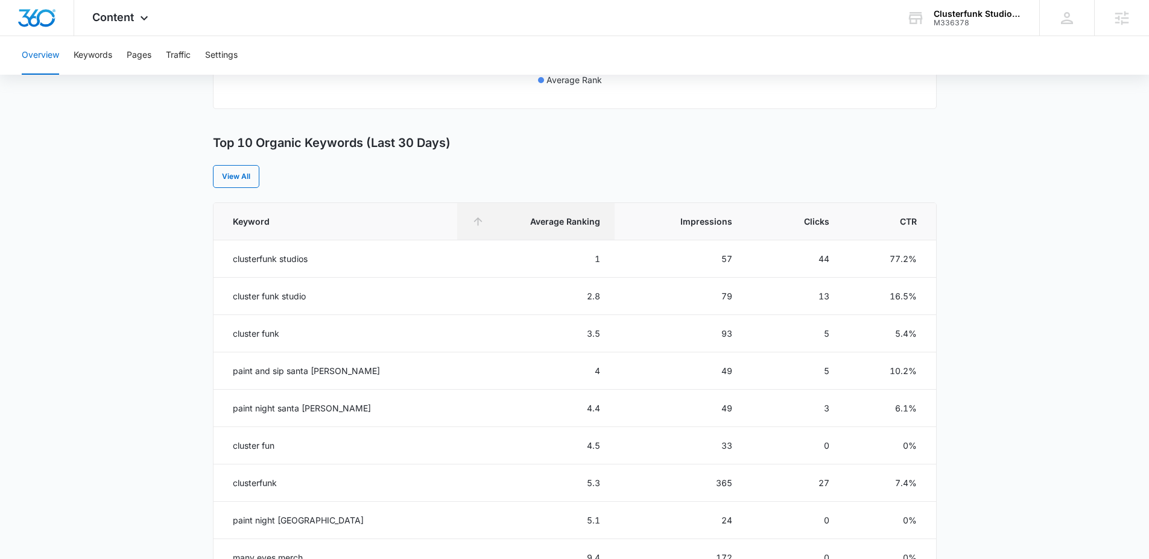
scroll to position [440, 0]
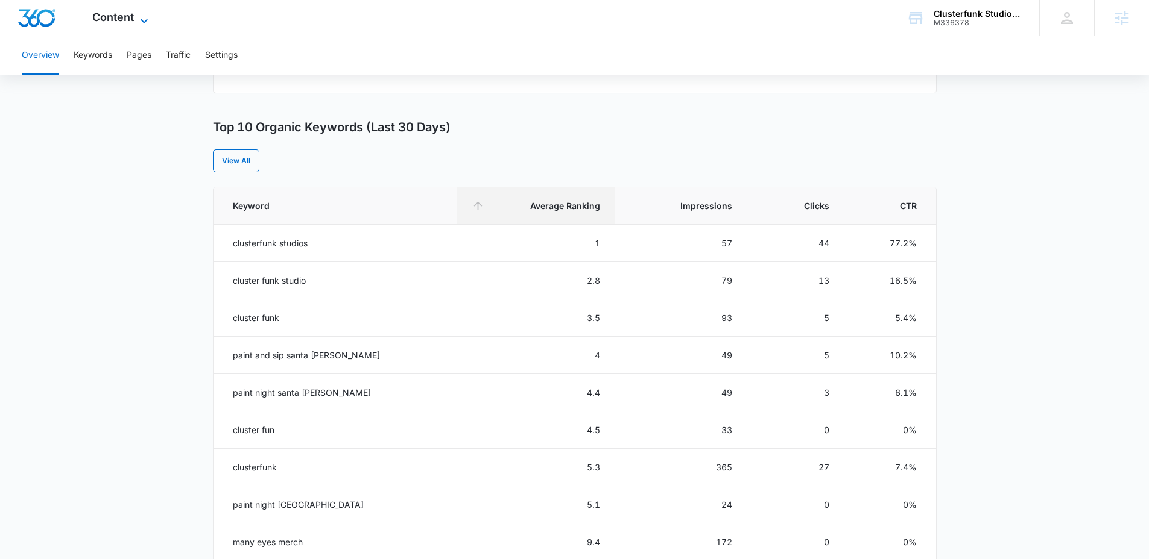
click at [147, 20] on icon at bounding box center [144, 21] width 14 height 14
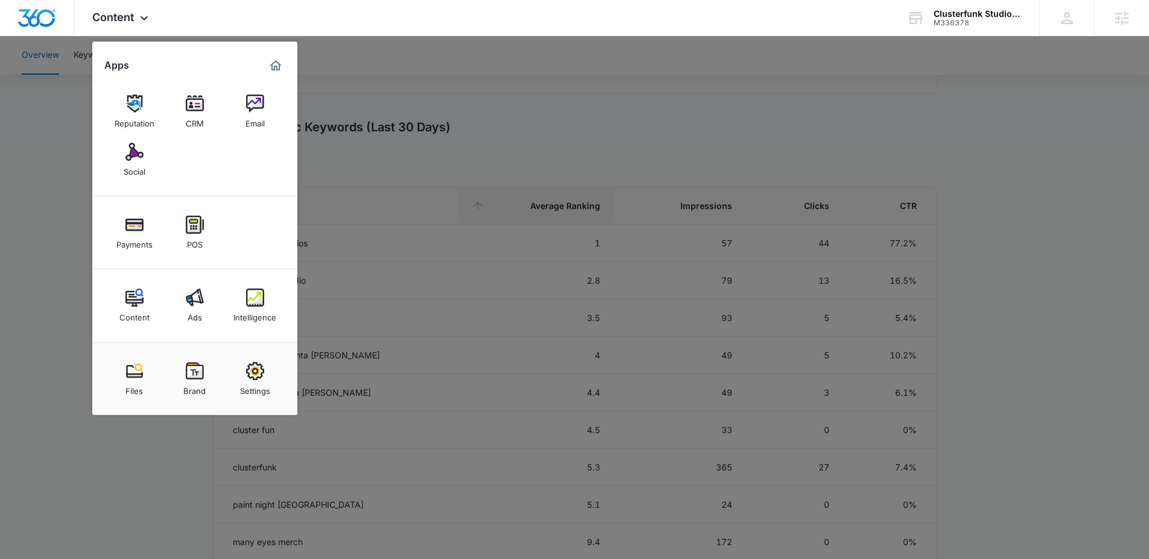
click at [136, 460] on div at bounding box center [574, 279] width 1149 height 559
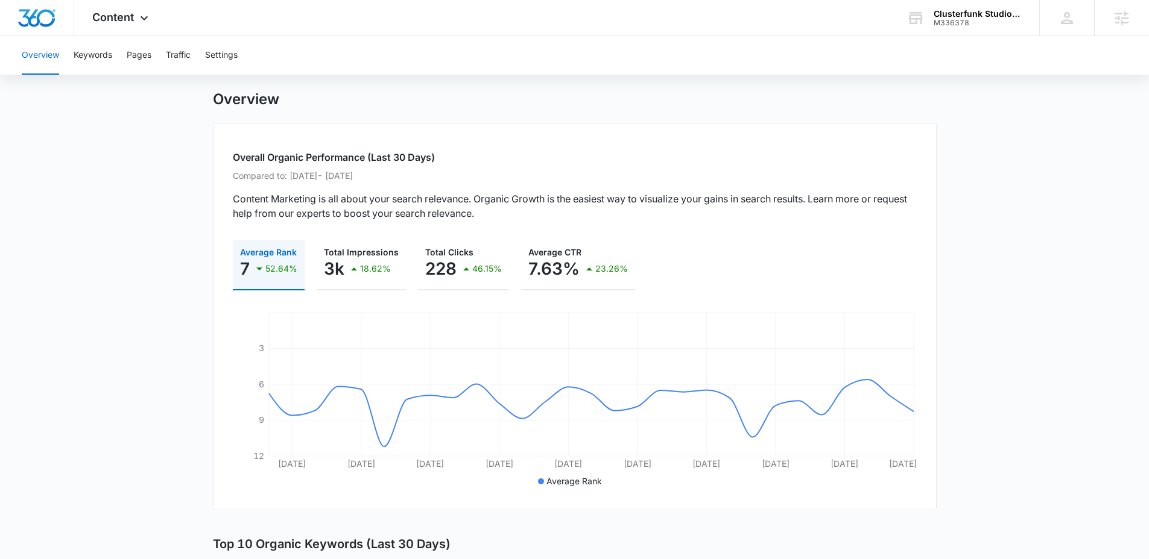
scroll to position [24, 0]
click at [112, 18] on span "Content" at bounding box center [113, 17] width 42 height 13
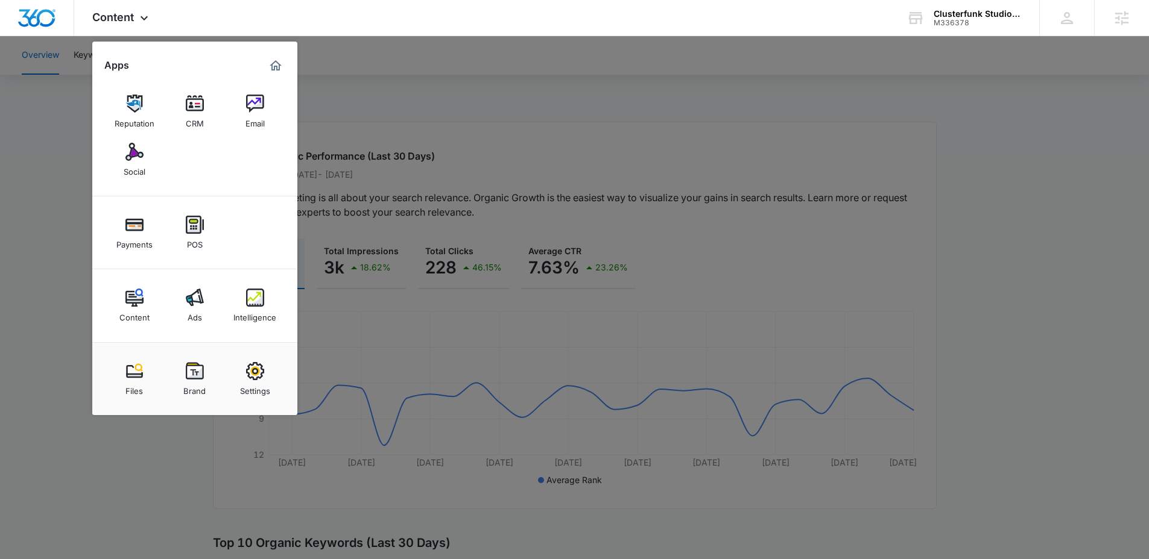
click at [68, 256] on div at bounding box center [574, 279] width 1149 height 559
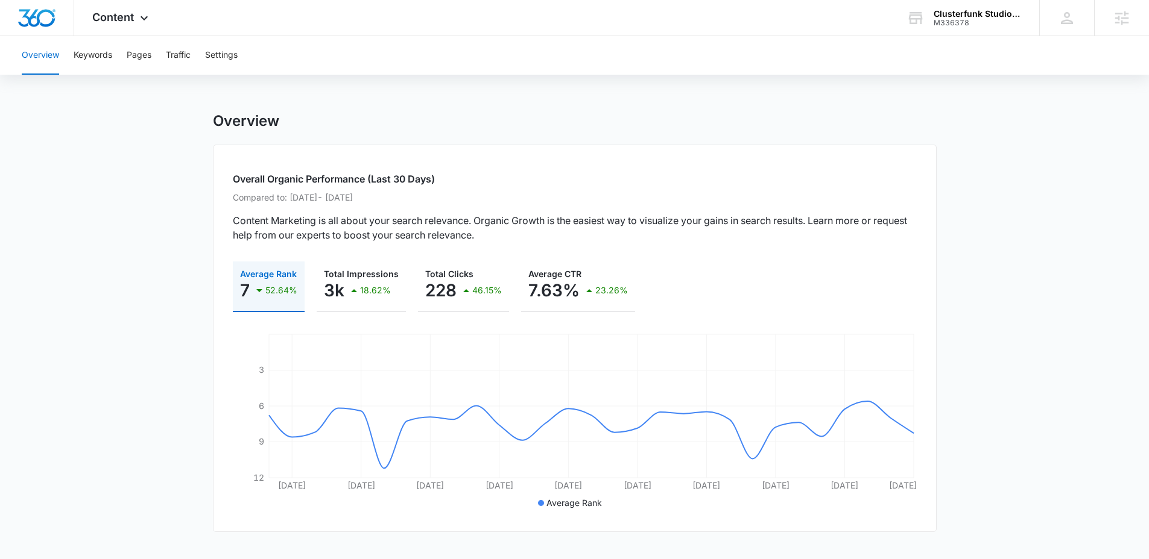
scroll to position [0, 0]
click at [318, 205] on div "Overall Organic Performance (Last 30 Days) Compared to: Aug 15, 2025 - Sep 12, …" at bounding box center [574, 340] width 723 height 388
click at [318, 204] on p "Compared to: Aug 15, 2025 - Sep 12, 2025" at bounding box center [575, 198] width 684 height 13
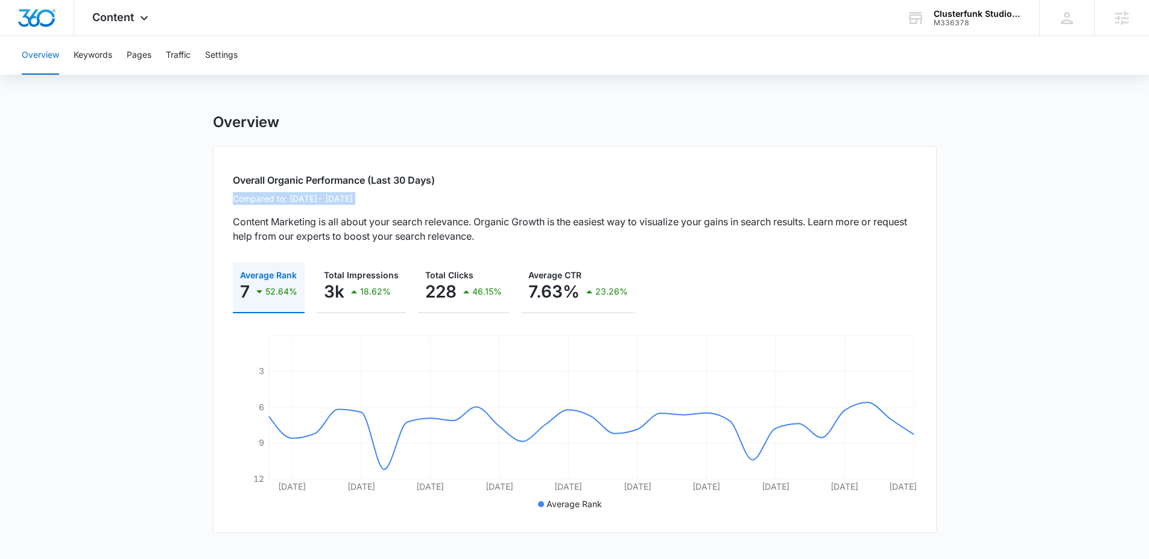
click at [320, 205] on div "Overall Organic Performance (Last 30 Days) Compared to: Aug 15, 2025 - Sep 12, …" at bounding box center [574, 340] width 723 height 388
click at [220, 256] on div "Overall Organic Performance (Last 30 Days) Compared to: Aug 15, 2025 - Sep 12, …" at bounding box center [574, 340] width 723 height 388
click at [253, 187] on h2 "Overall Organic Performance (Last 30 Days)" at bounding box center [575, 180] width 684 height 14
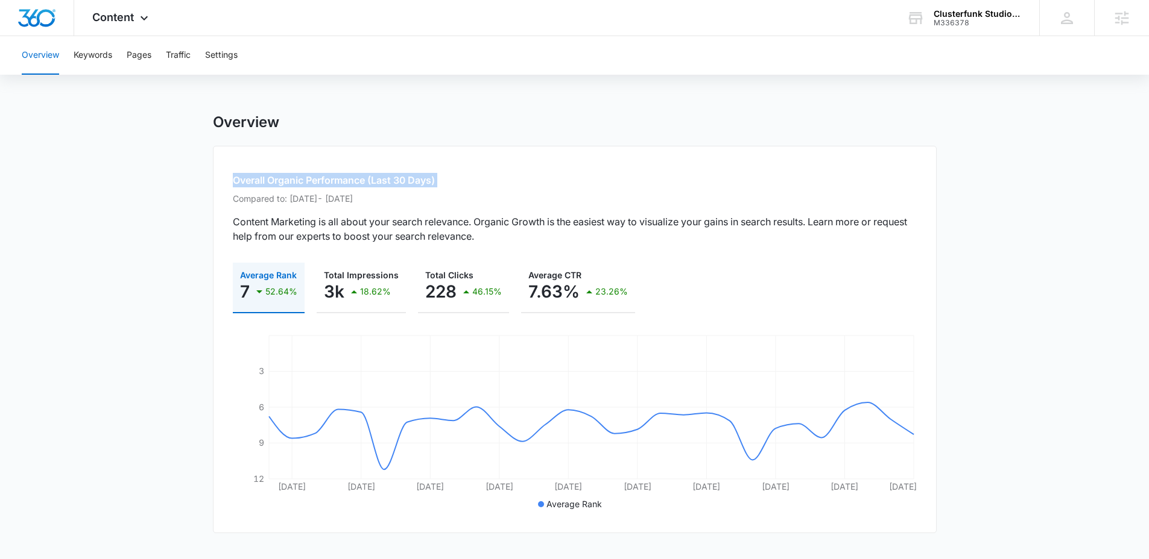
click at [253, 187] on h2 "Overall Organic Performance (Last 30 Days)" at bounding box center [575, 180] width 684 height 14
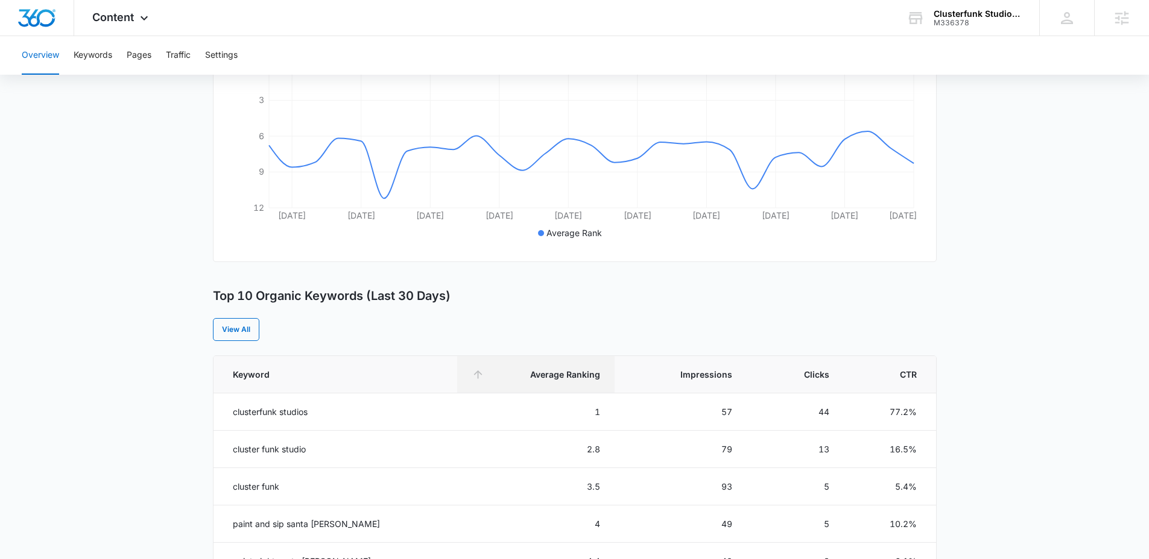
scroll to position [467, 0]
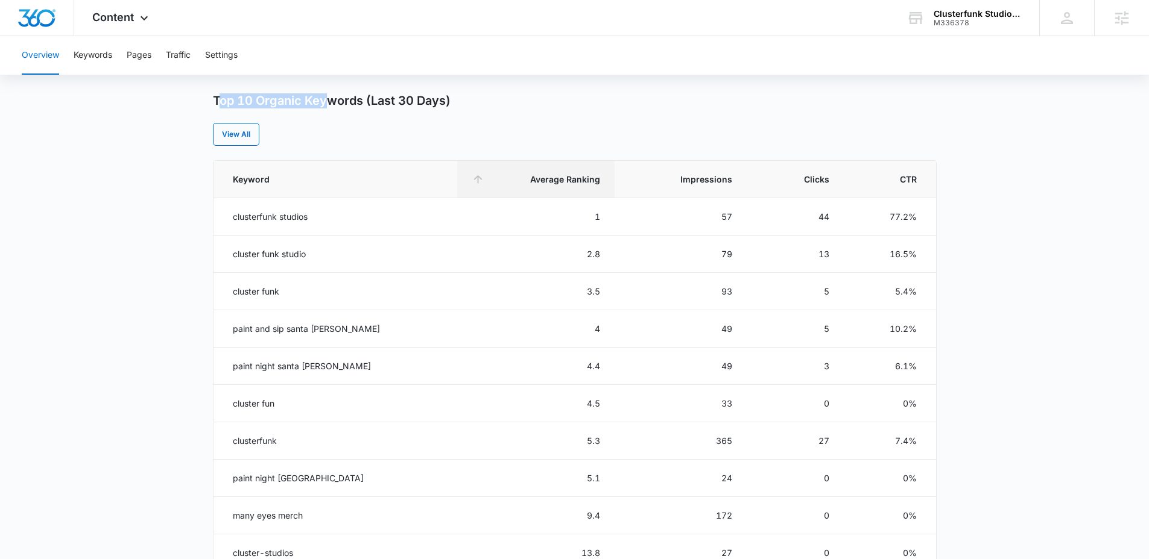
drag, startPoint x: 328, startPoint y: 104, endPoint x: 218, endPoint y: 101, distance: 110.4
click at [218, 101] on h3 "Top 10 Organic Keywords (Last 30 Days)" at bounding box center [332, 100] width 238 height 15
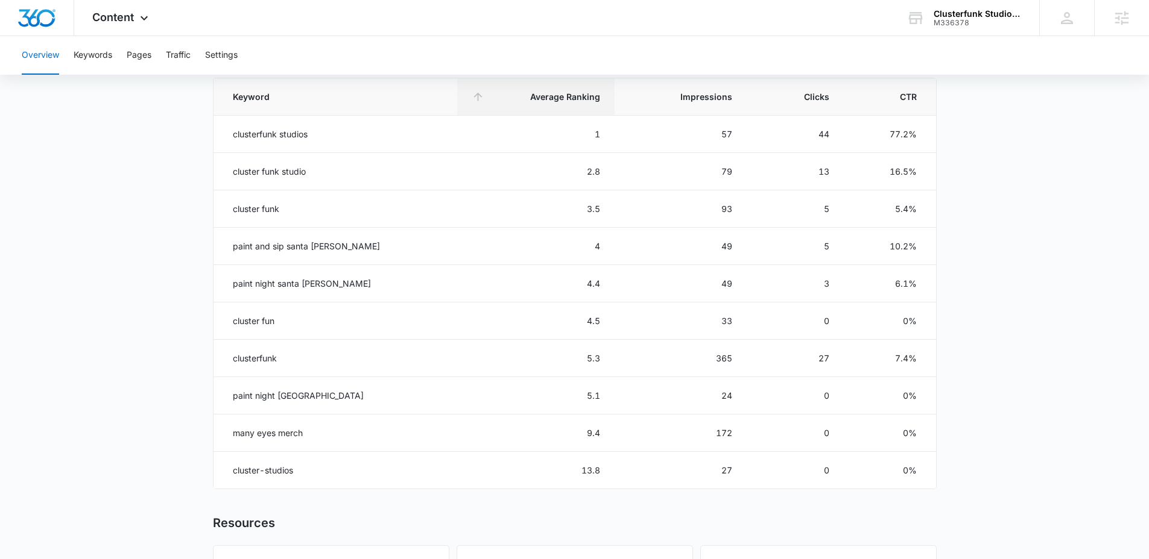
scroll to position [529, 0]
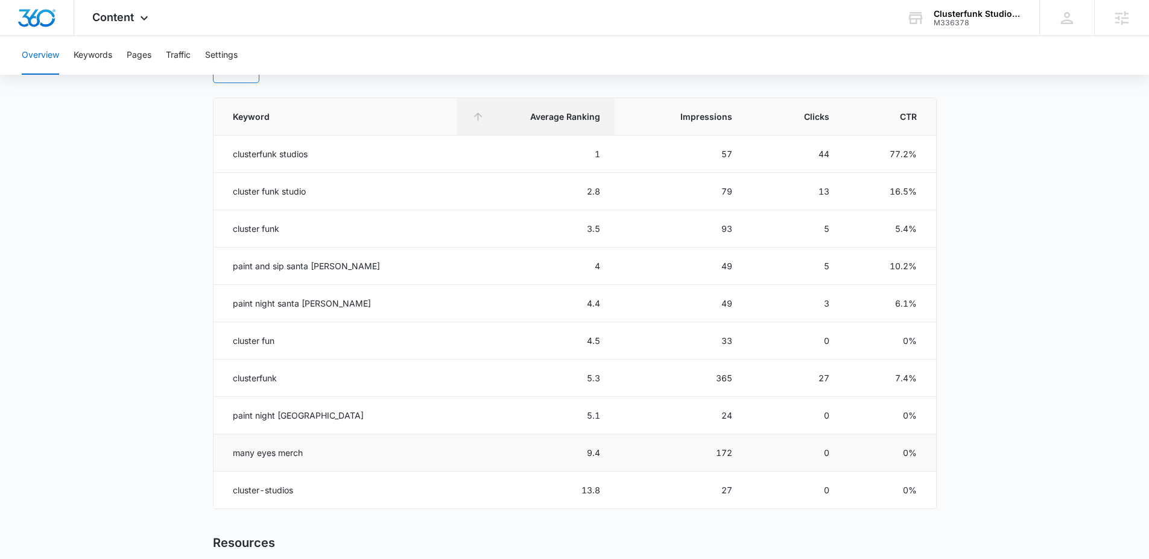
click at [251, 455] on td "many eyes merch" at bounding box center [335, 453] width 244 height 37
click at [202, 460] on main "Overview Overall Organic Performance (Last 30 Days) Compared to: Aug 15, 2025 -…" at bounding box center [574, 168] width 1149 height 1168
click at [250, 156] on td "clusterfunk studios" at bounding box center [335, 154] width 244 height 37
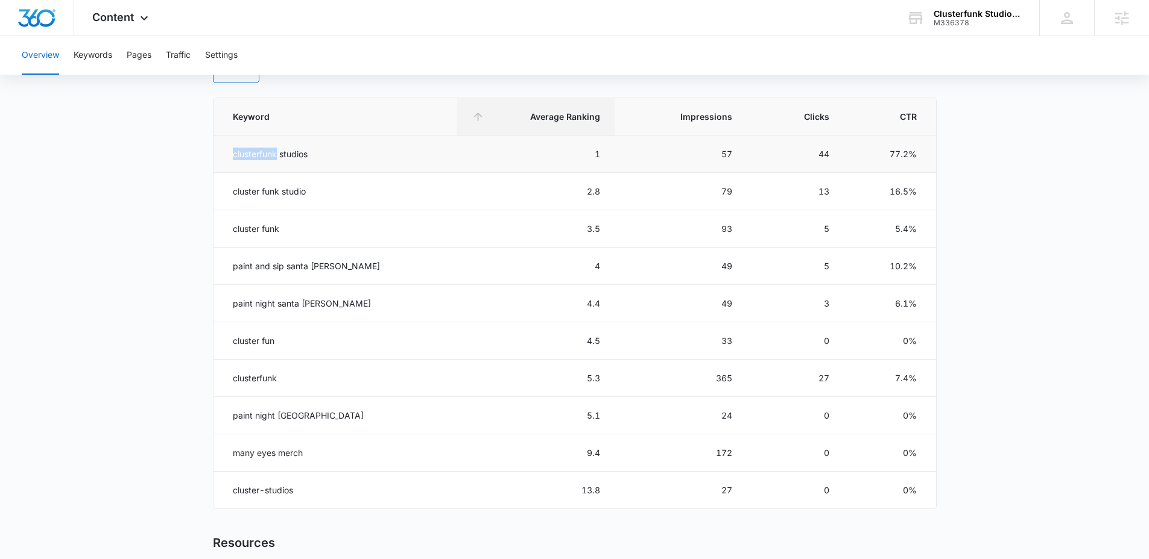
click at [250, 156] on td "clusterfunk studios" at bounding box center [335, 154] width 244 height 37
click at [235, 171] on td "clusterfunk studios" at bounding box center [335, 154] width 244 height 37
click at [321, 267] on td "paint and sip santa rosa" at bounding box center [335, 266] width 244 height 37
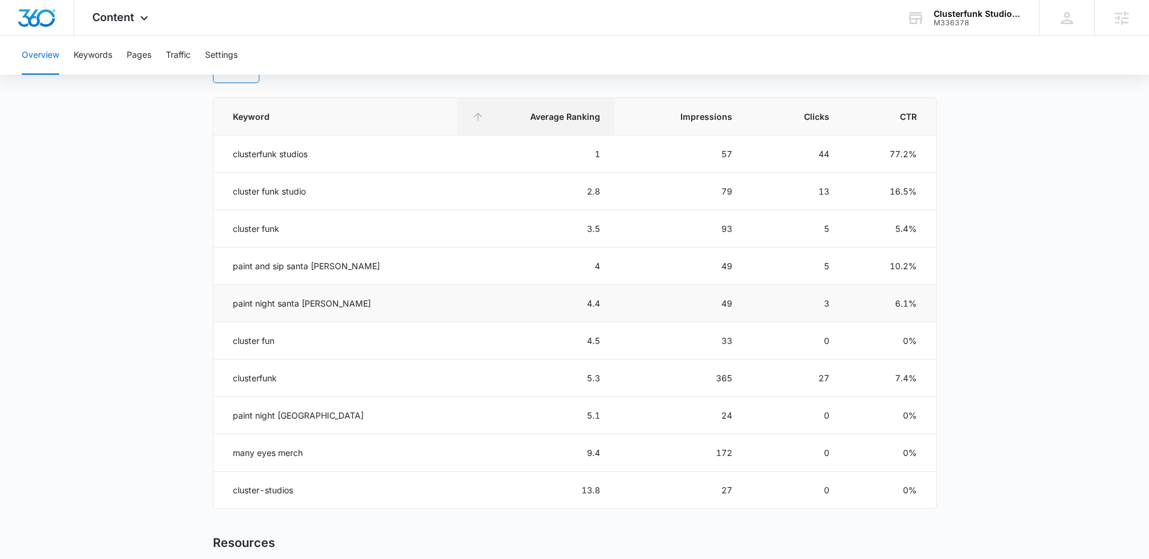
click at [299, 304] on td "paint night santa rosa" at bounding box center [335, 303] width 244 height 37
click at [312, 307] on td "paint night santa rosa" at bounding box center [335, 303] width 244 height 37
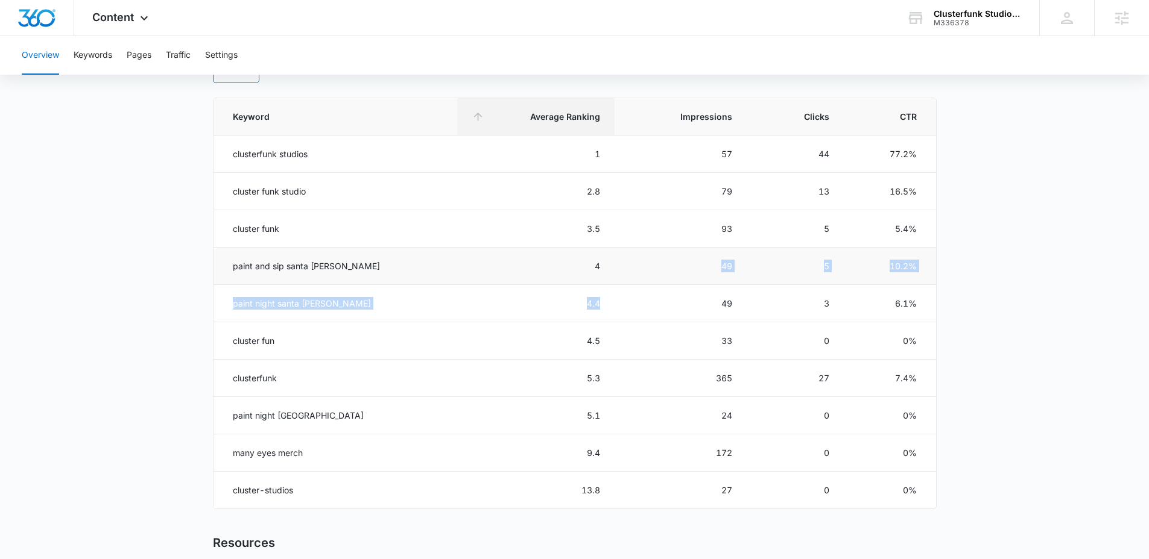
drag, startPoint x: 586, startPoint y: 303, endPoint x: 565, endPoint y: 277, distance: 33.9
click at [565, 277] on tbody "clusterfunk studios 1 57 44 77.2% cluster funk studio 2.8 79 13 16.5% cluster f…" at bounding box center [574, 323] width 722 height 374
click at [565, 277] on td "4" at bounding box center [535, 266] width 157 height 37
click at [312, 421] on td "paint night sonoma county" at bounding box center [335, 415] width 244 height 37
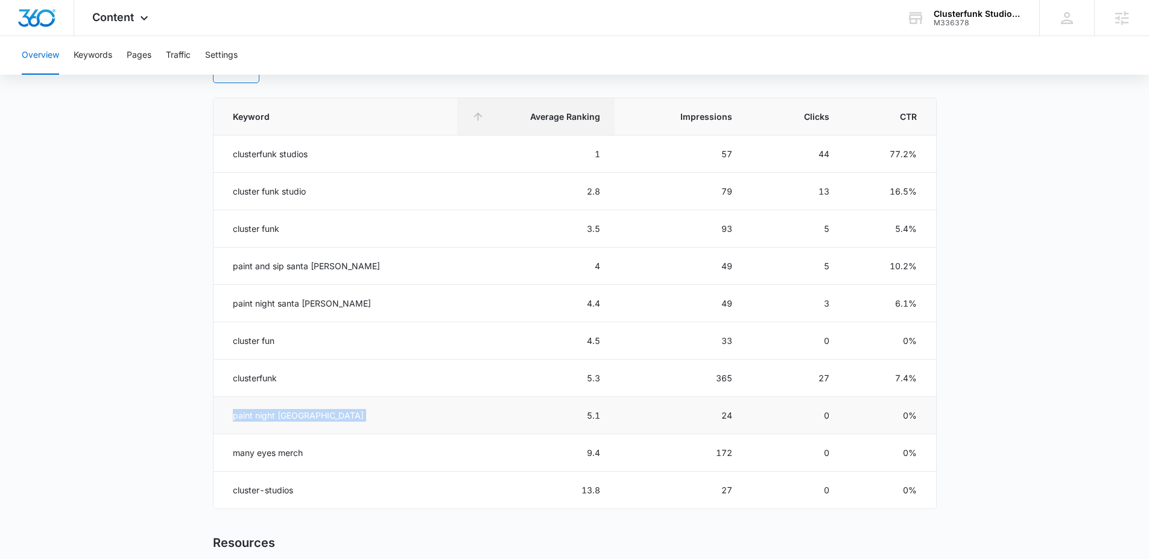
click at [312, 421] on td "paint night sonoma county" at bounding box center [335, 415] width 244 height 37
click at [486, 413] on td "5.1" at bounding box center [535, 415] width 157 height 37
click at [262, 149] on td "clusterfunk studios" at bounding box center [335, 154] width 244 height 37
drag, startPoint x: 889, startPoint y: 154, endPoint x: 921, endPoint y: 154, distance: 32.6
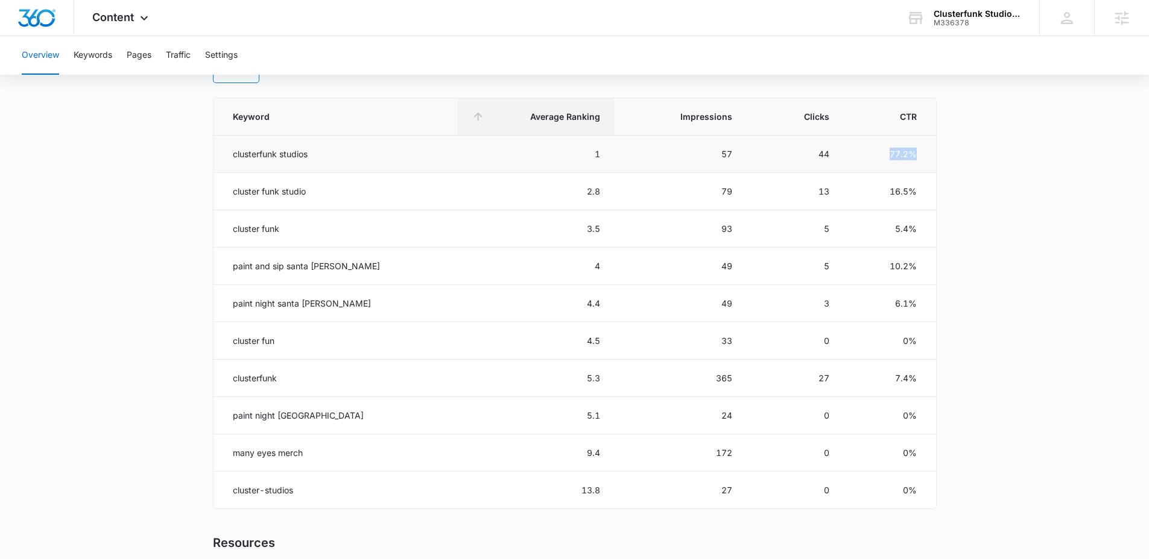
click at [921, 154] on td "77.2%" at bounding box center [889, 154] width 92 height 37
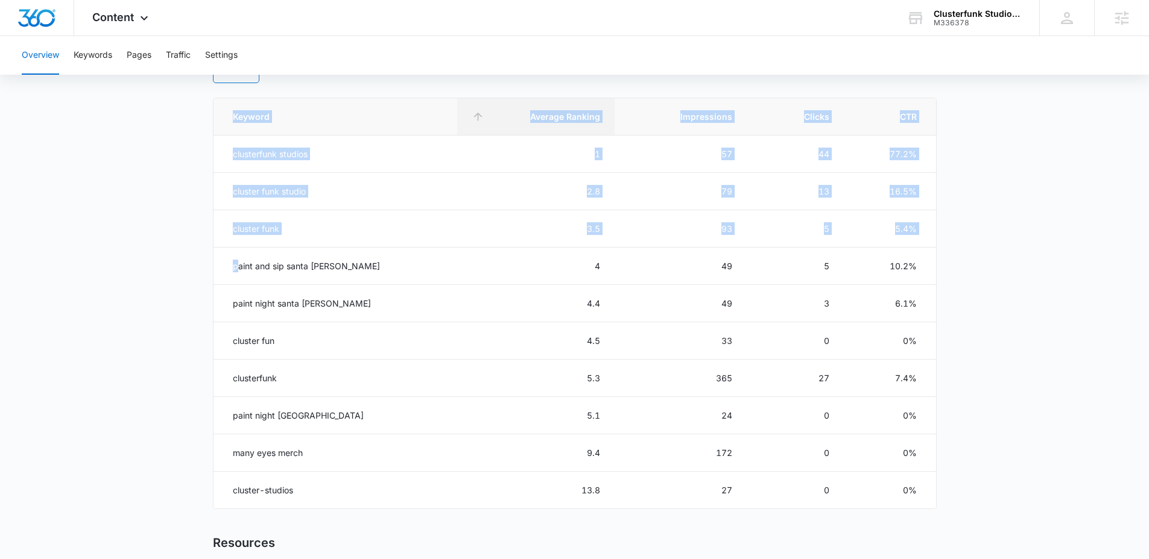
drag, startPoint x: 236, startPoint y: 271, endPoint x: 956, endPoint y: 270, distance: 719.9
click at [956, 270] on main "Overview Overall Organic Performance (Last 30 Days) Compared to: Aug 15, 2025 -…" at bounding box center [574, 168] width 1149 height 1168
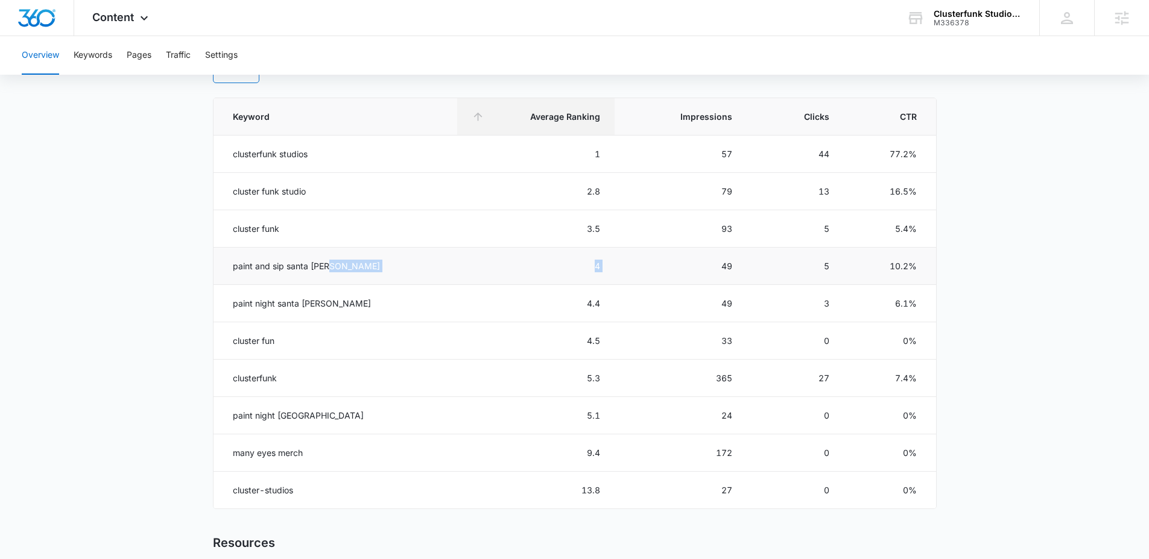
drag, startPoint x: 260, startPoint y: 269, endPoint x: 613, endPoint y: 262, distance: 352.8
click at [613, 262] on tr "paint and sip santa rosa 4 49 5 10.2%" at bounding box center [574, 266] width 722 height 37
drag, startPoint x: 289, startPoint y: 267, endPoint x: 915, endPoint y: 301, distance: 626.1
click at [915, 301] on tbody "clusterfunk studios 1 57 44 77.2% cluster funk studio 2.8 79 13 16.5% cluster f…" at bounding box center [574, 323] width 722 height 374
click at [969, 283] on main "Overview Overall Organic Performance (Last 30 Days) Compared to: Aug 15, 2025 -…" at bounding box center [574, 168] width 1149 height 1168
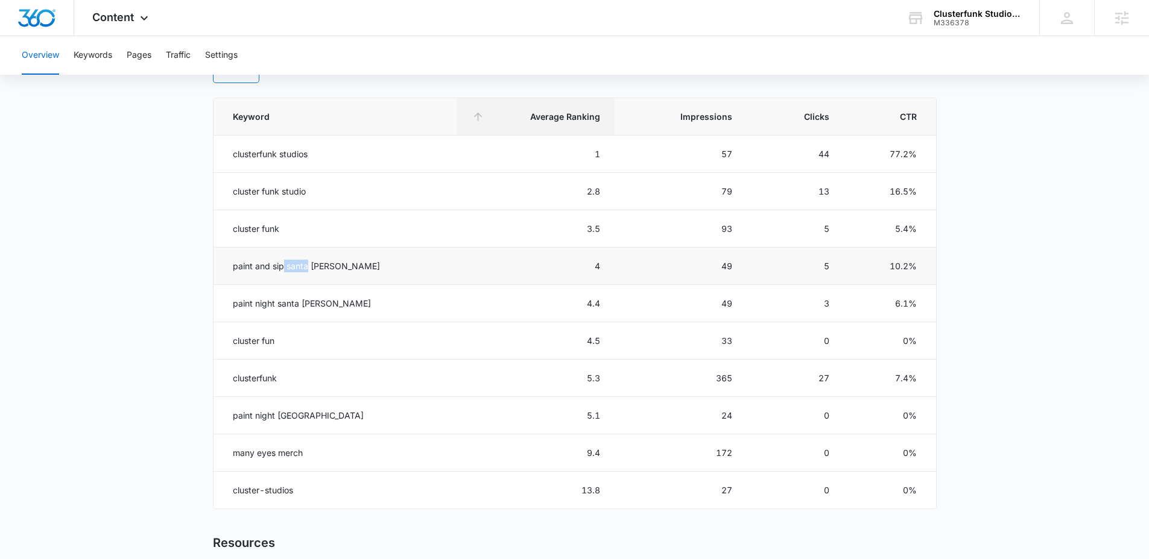
drag, startPoint x: 281, startPoint y: 265, endPoint x: 307, endPoint y: 263, distance: 26.6
click at [307, 263] on td "paint and sip santa rosa" at bounding box center [335, 266] width 244 height 37
click at [307, 266] on td "paint and sip santa rosa" at bounding box center [335, 266] width 244 height 37
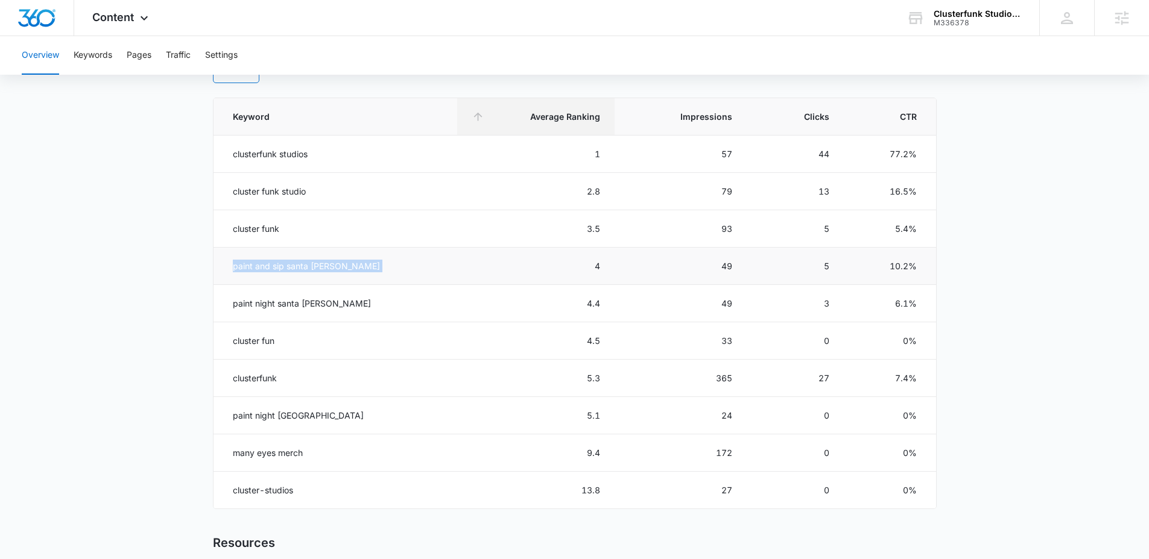
click at [307, 266] on td "paint and sip santa rosa" at bounding box center [335, 266] width 244 height 37
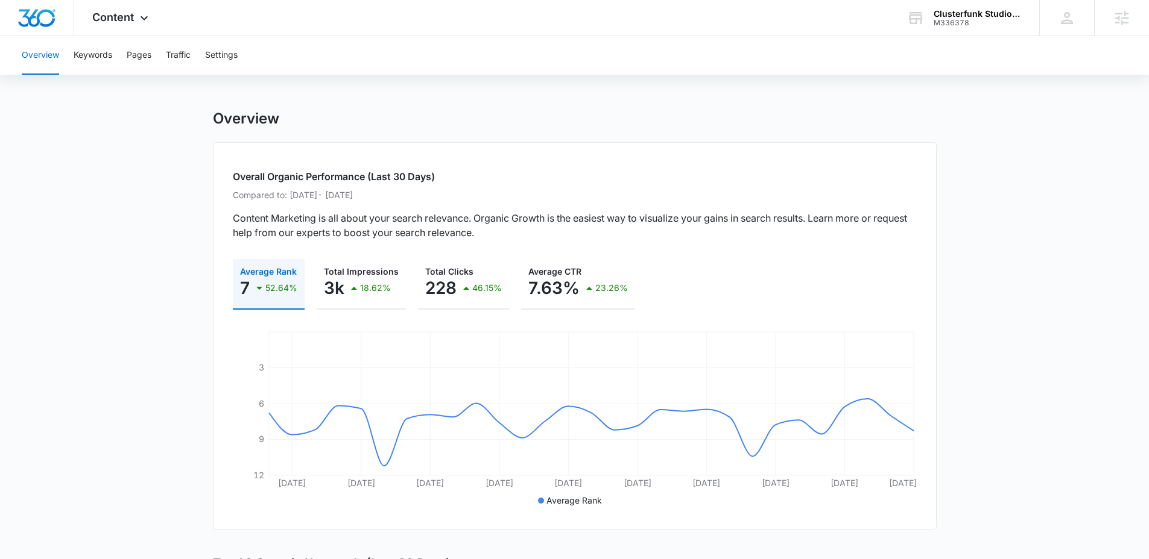
scroll to position [0, 0]
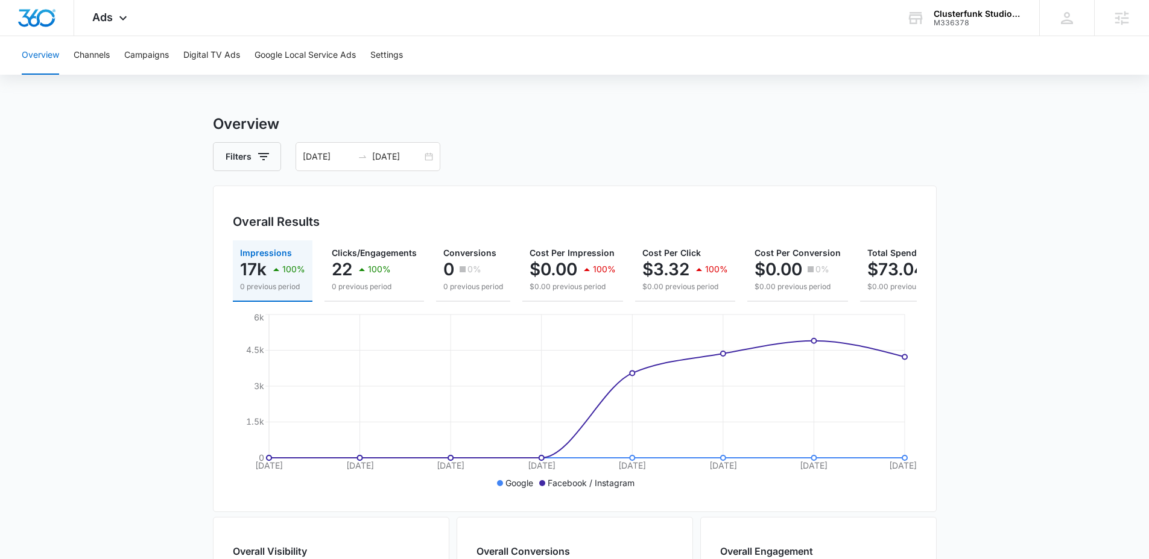
click at [156, 180] on main "Overview Filters [DATE] [DATE] Overall Results Impressions 17k 100% 0 previous …" at bounding box center [574, 546] width 1149 height 866
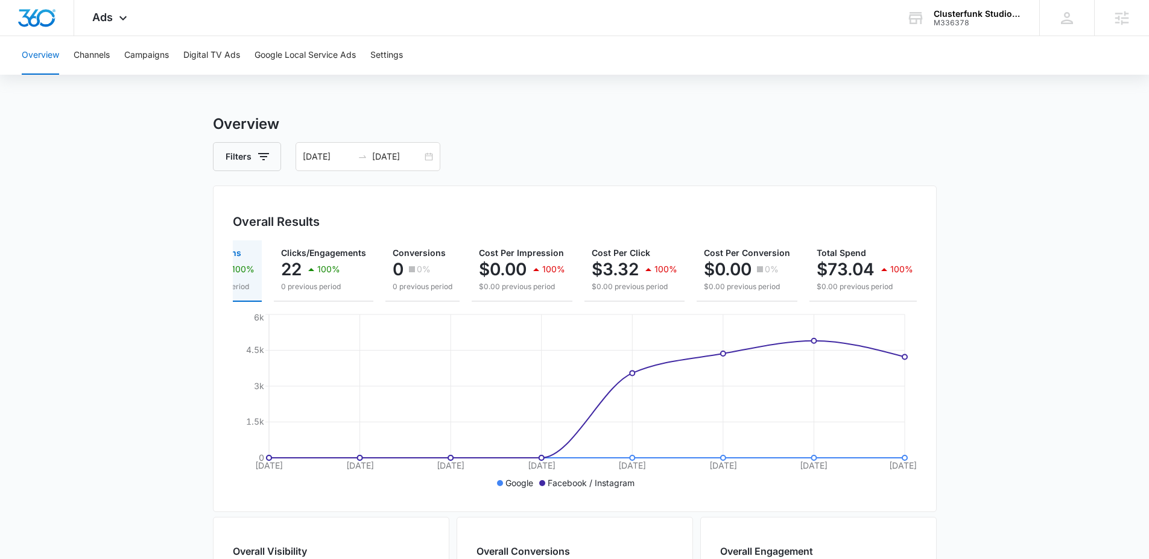
scroll to position [0, 46]
drag, startPoint x: 142, startPoint y: 170, endPoint x: 142, endPoint y: 94, distance: 76.0
click at [142, 170] on main "Overview Filters [DATE] [DATE] Overall Results Impressions 17k 100% 0 previous …" at bounding box center [574, 546] width 1149 height 866
click at [118, 21] on icon at bounding box center [123, 21] width 14 height 14
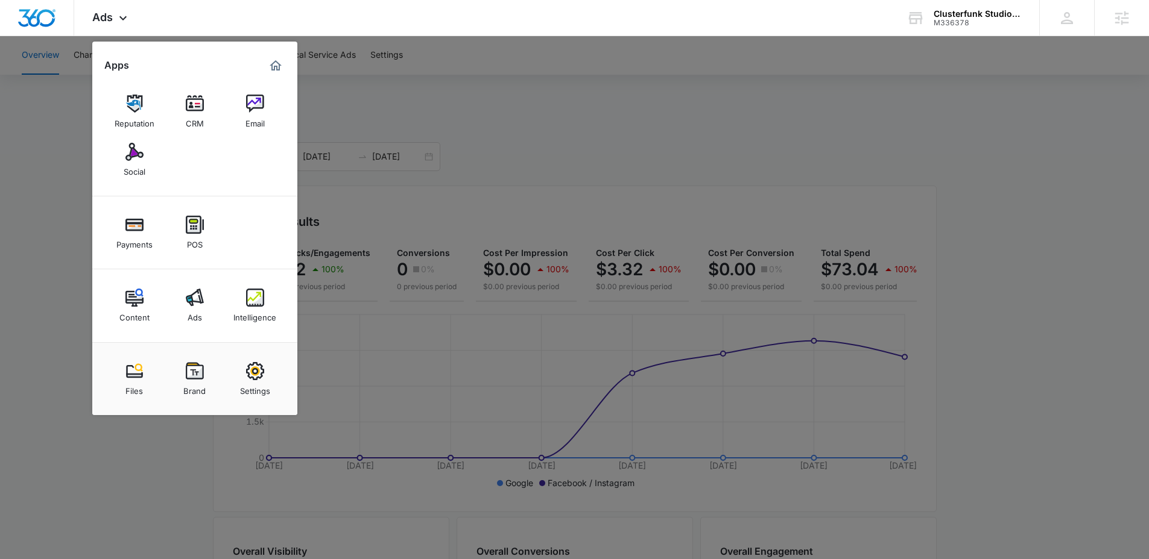
click at [66, 260] on div at bounding box center [574, 279] width 1149 height 559
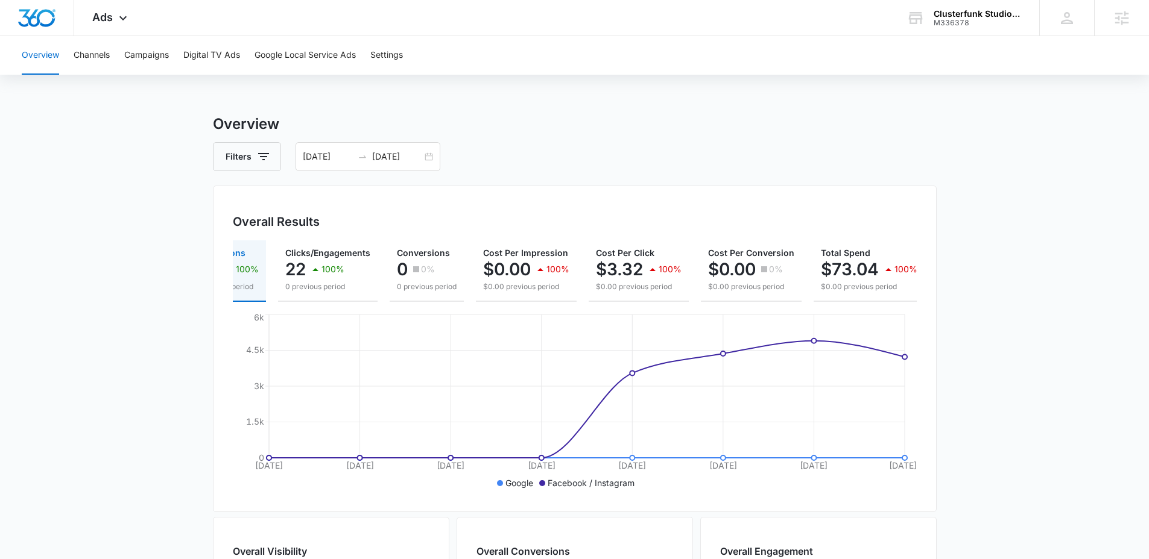
scroll to position [0, 0]
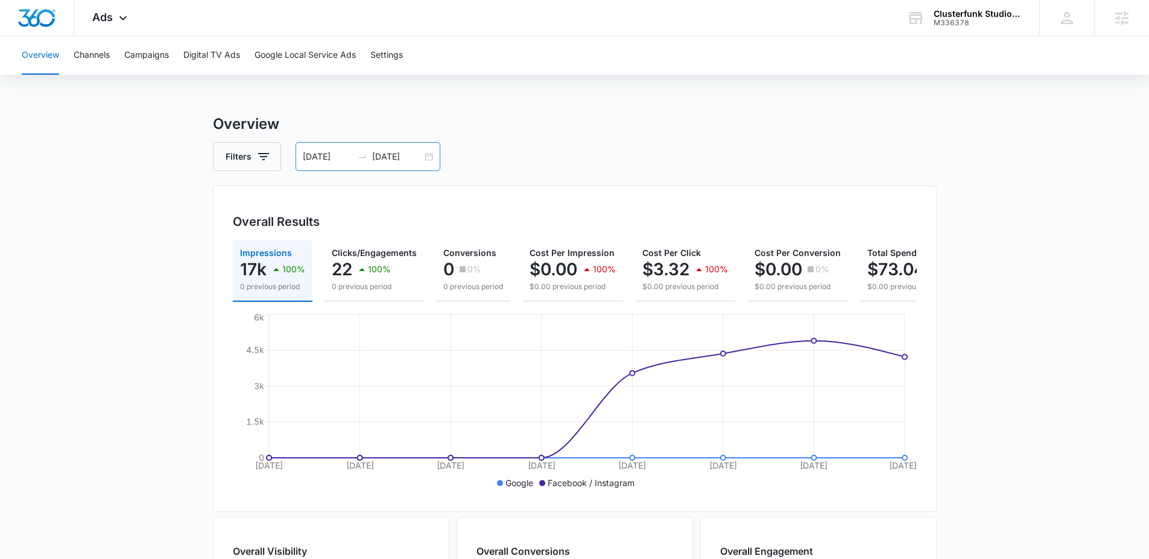
click at [364, 162] on div "10/06/2025 10/13/2025" at bounding box center [367, 156] width 145 height 29
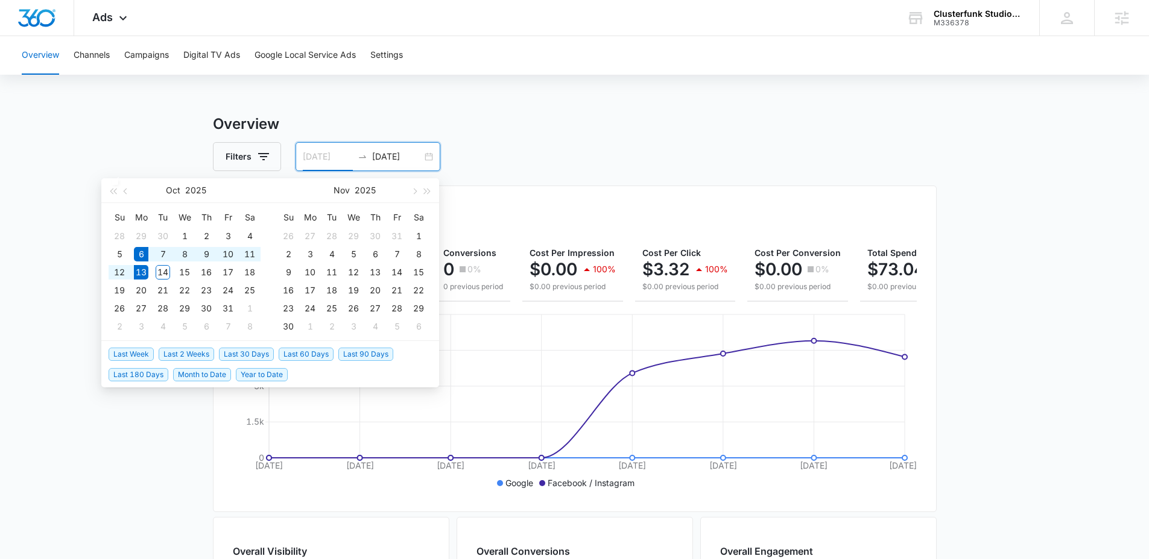
type input "[DATE]"
click at [152, 142] on main "Overview Filters 10/06/2025 10/13/2025 Overall Results Impressions 17k 100% 0 p…" at bounding box center [574, 546] width 1149 height 866
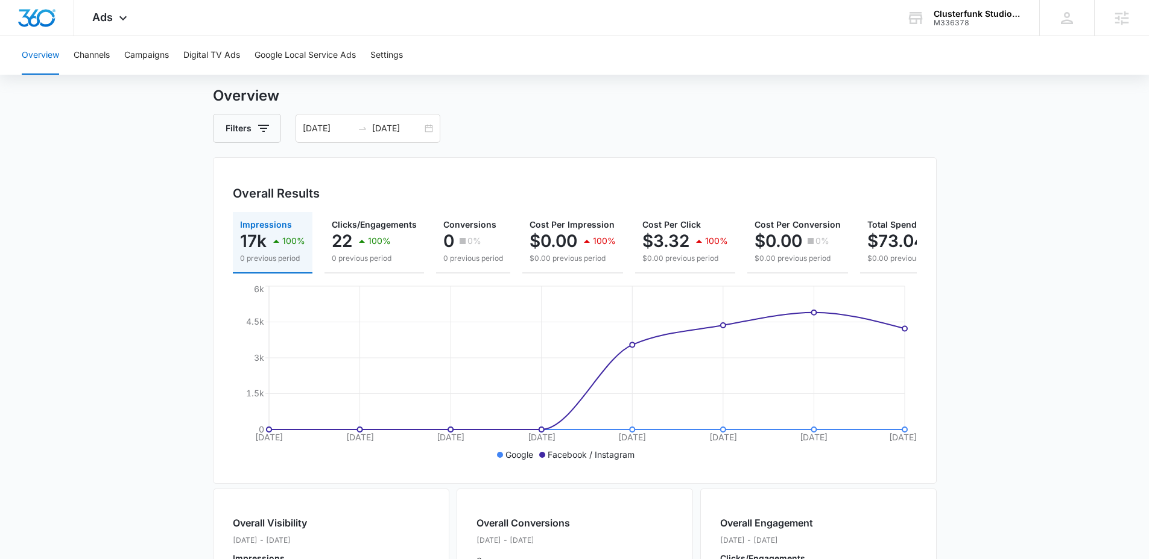
scroll to position [13, 0]
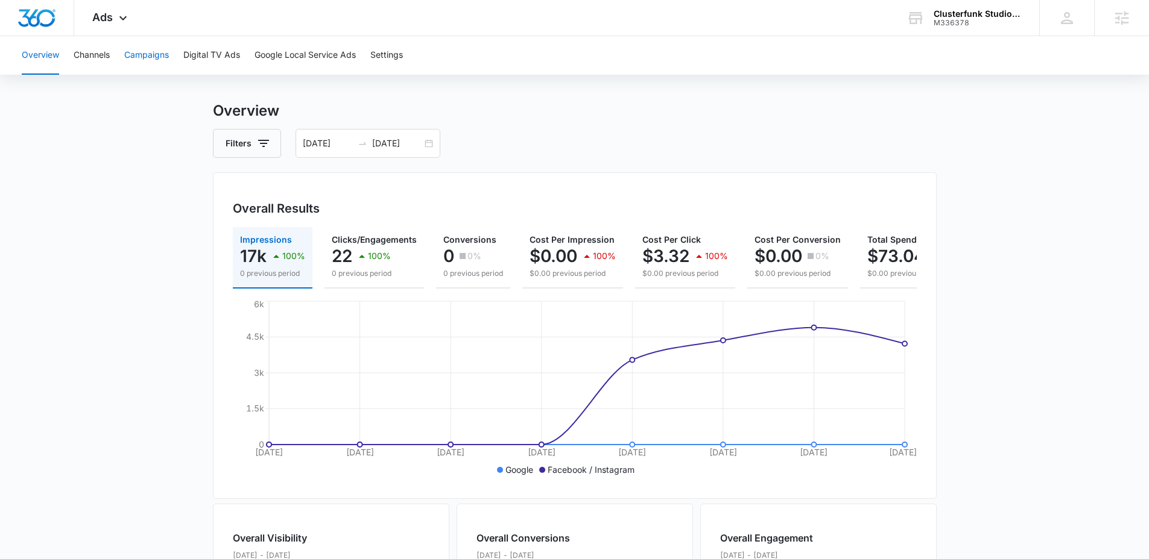
click at [144, 66] on button "Campaigns" at bounding box center [146, 55] width 45 height 39
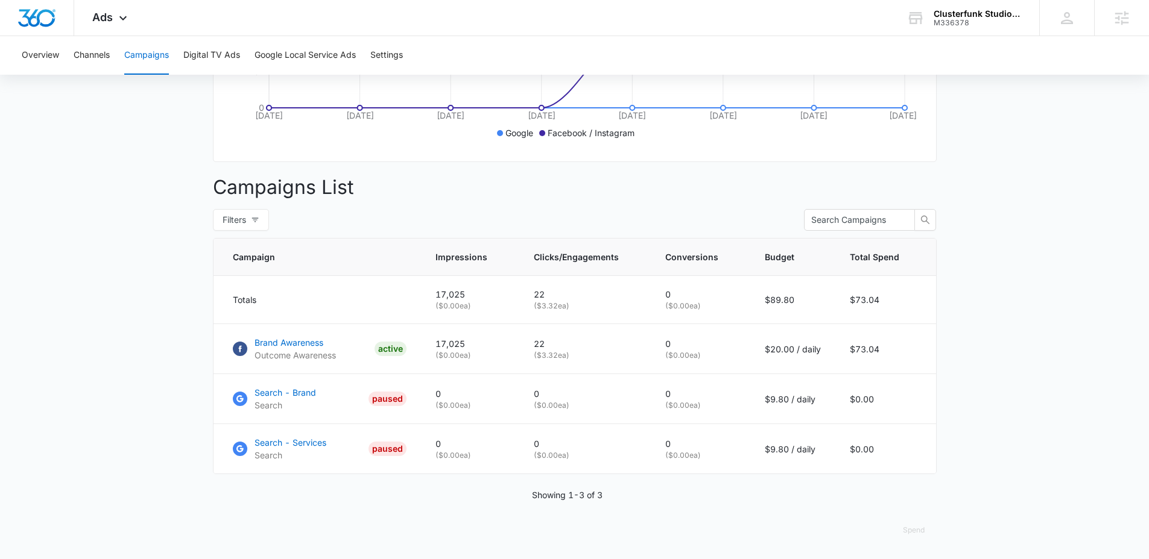
scroll to position [359, 0]
click at [284, 338] on p "Brand Awareness" at bounding box center [294, 342] width 81 height 13
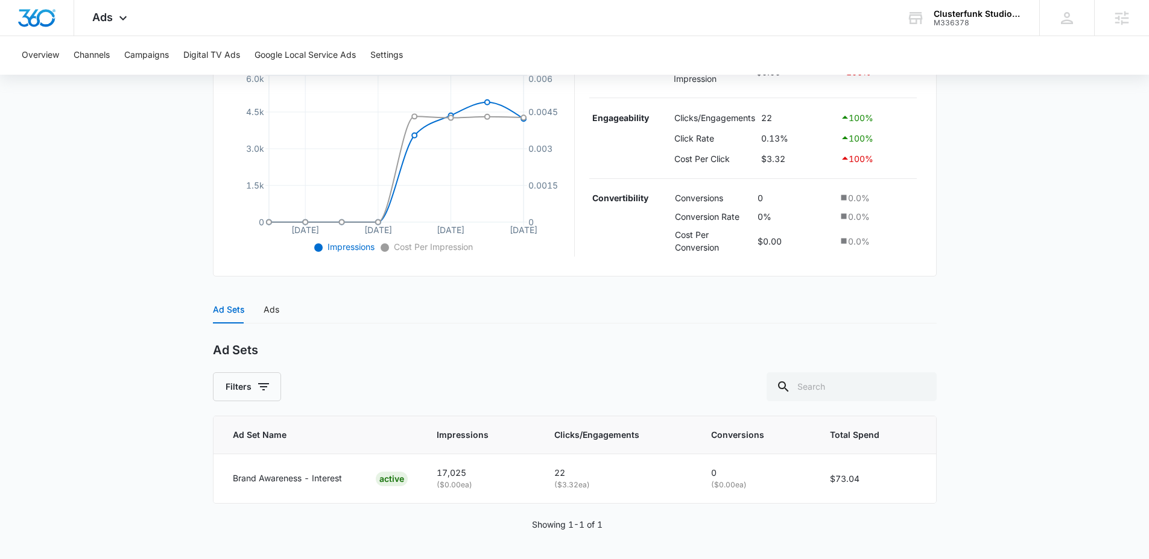
scroll to position [276, 0]
click at [269, 310] on div "Ads" at bounding box center [271, 308] width 16 height 13
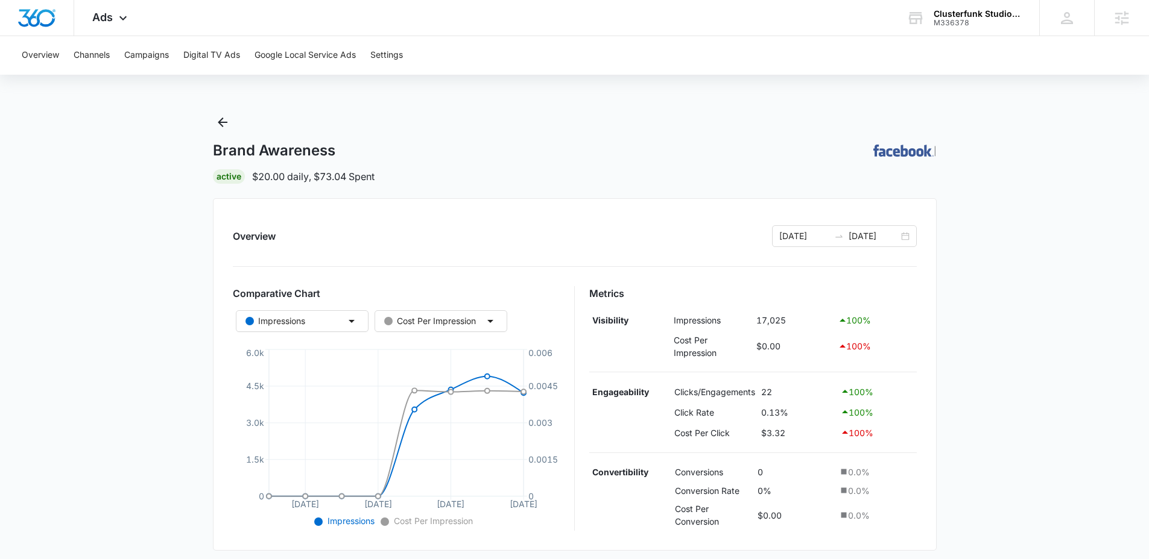
scroll to position [0, 0]
click at [46, 55] on button "Overview" at bounding box center [40, 55] width 37 height 39
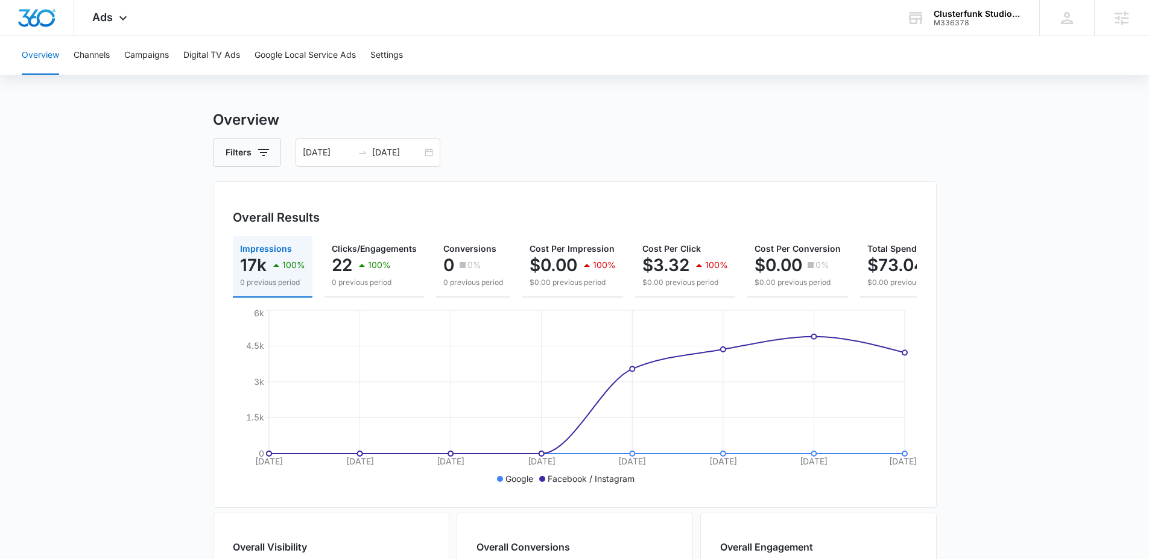
scroll to position [12, 0]
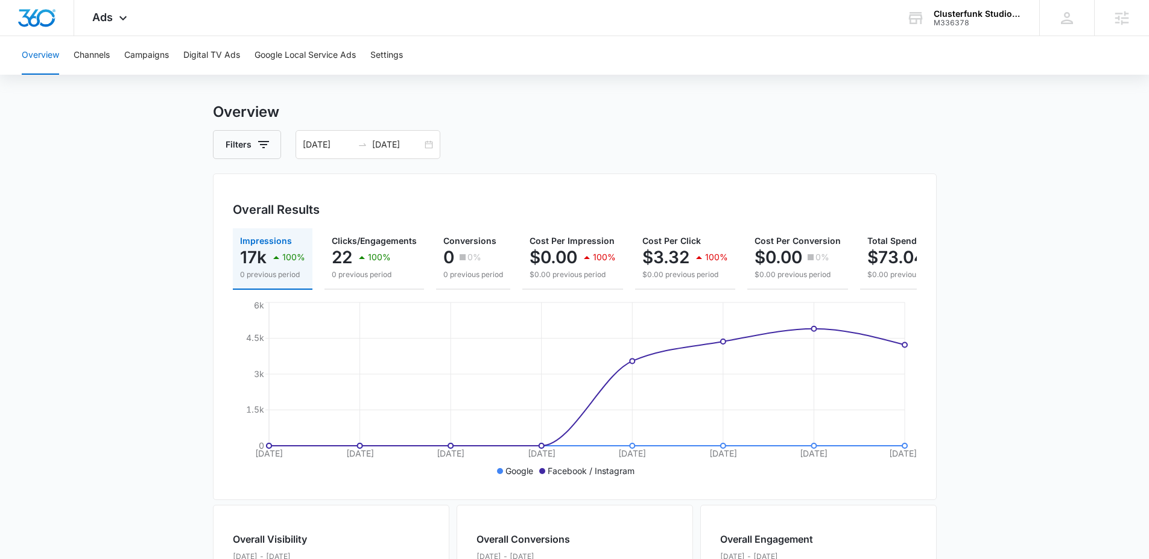
click at [160, 246] on main "Overview Filters [DATE] [DATE] Overall Results Impressions 17k 100% 0 previous …" at bounding box center [574, 534] width 1149 height 866
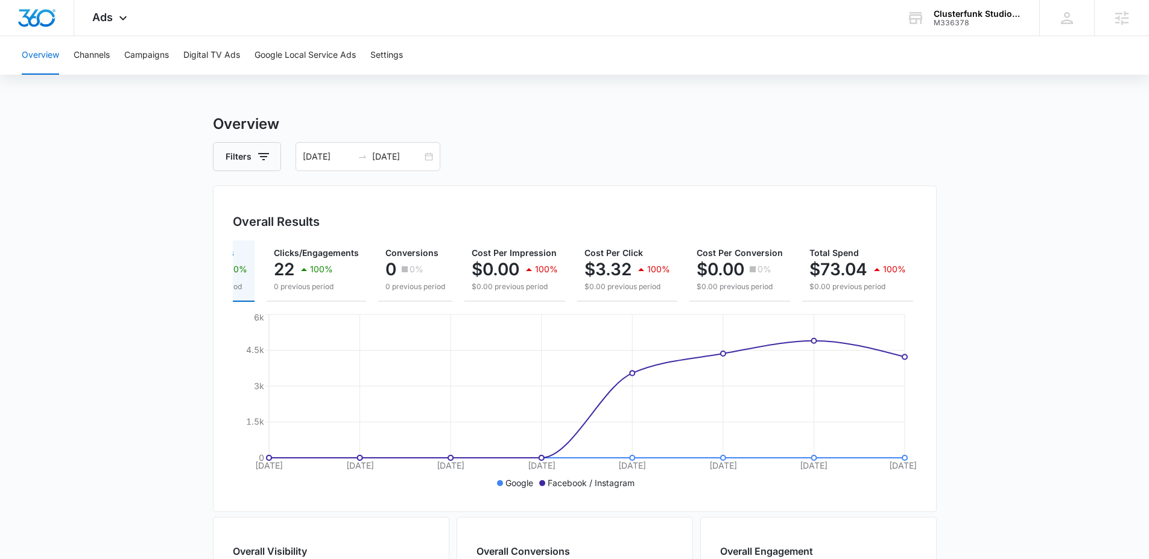
scroll to position [0, 0]
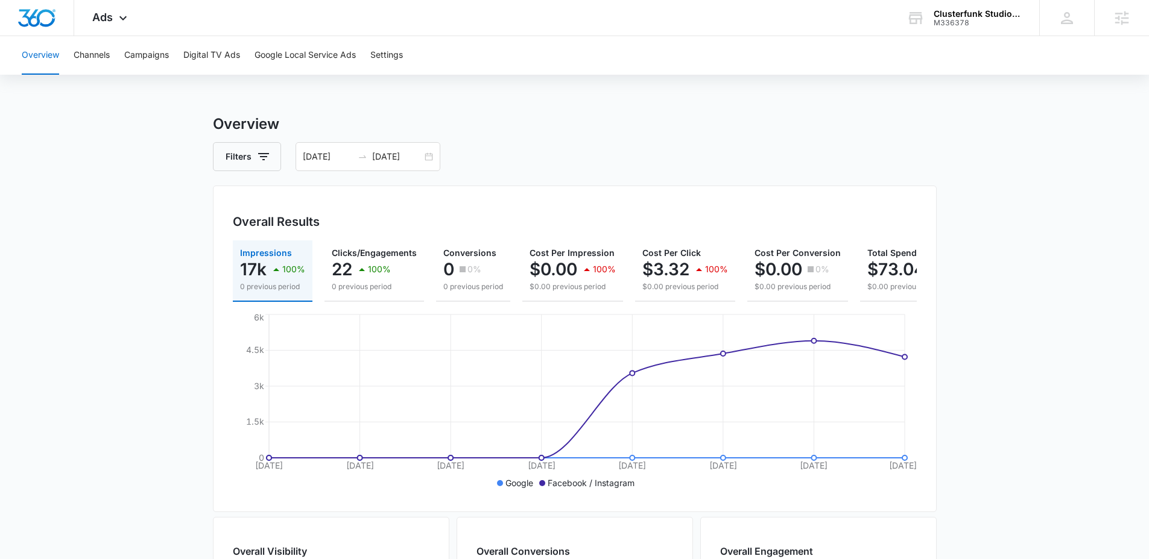
click at [582, 162] on div "Filters [DATE] [DATE]" at bounding box center [574, 156] width 723 height 29
